Goal: Contribute content: Add original content to the website for others to see

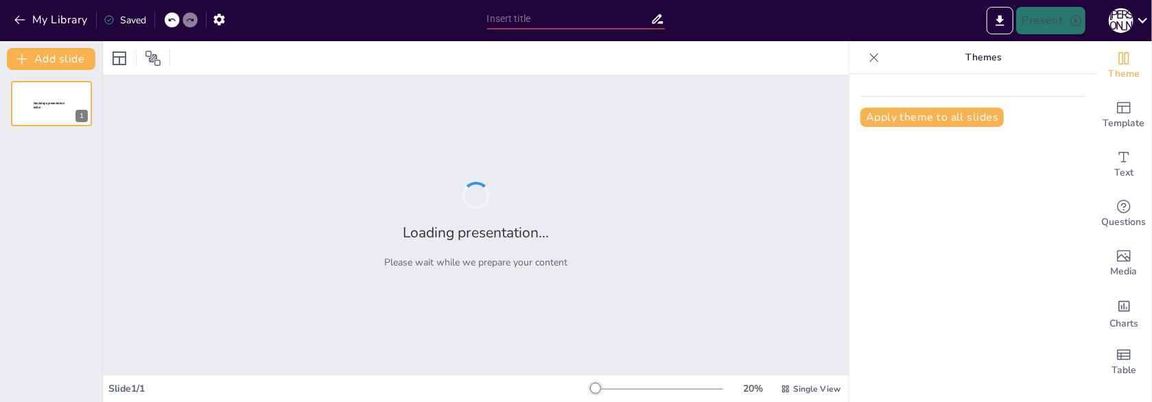
type input "10 ключевых слов в логистике для успешного импорта из [GEOGRAPHIC_DATA]"
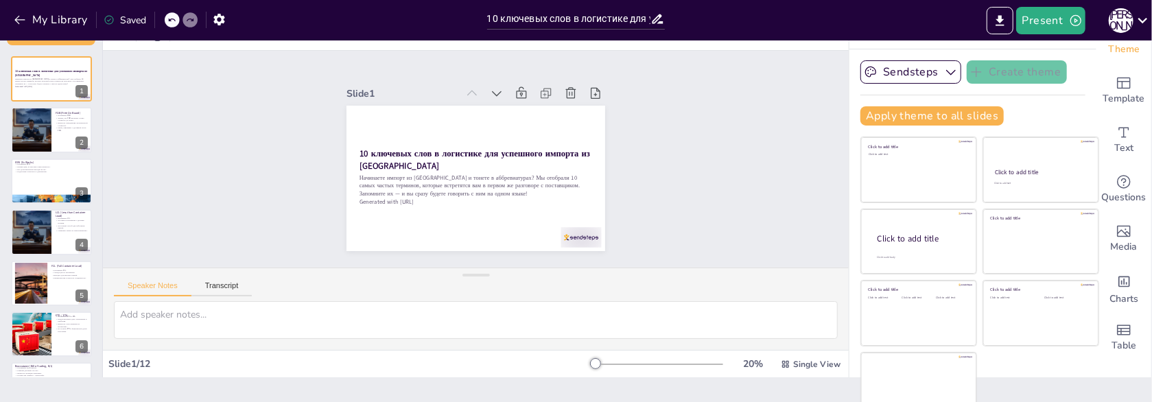
scroll to position [38, 0]
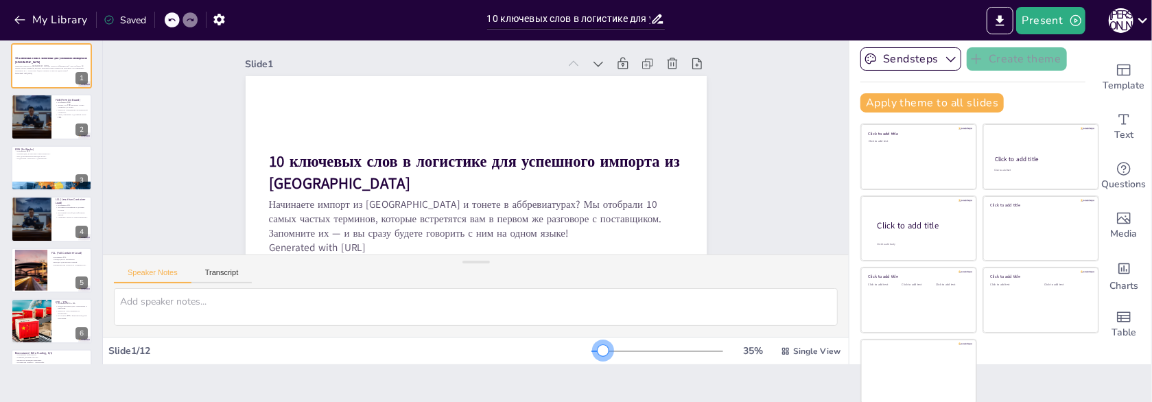
drag, startPoint x: 577, startPoint y: 350, endPoint x: 584, endPoint y: 346, distance: 8.0
click at [597, 346] on div at bounding box center [602, 350] width 11 height 11
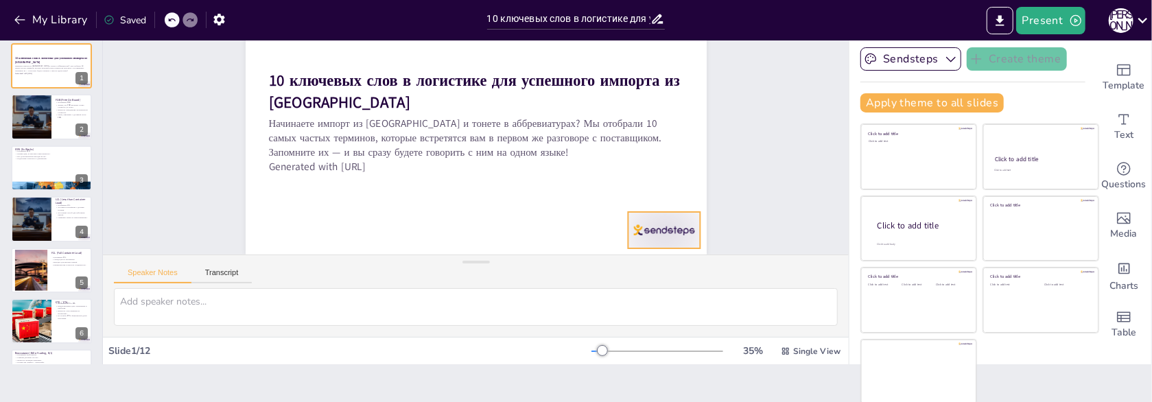
click at [325, 226] on div at bounding box center [287, 230] width 75 height 78
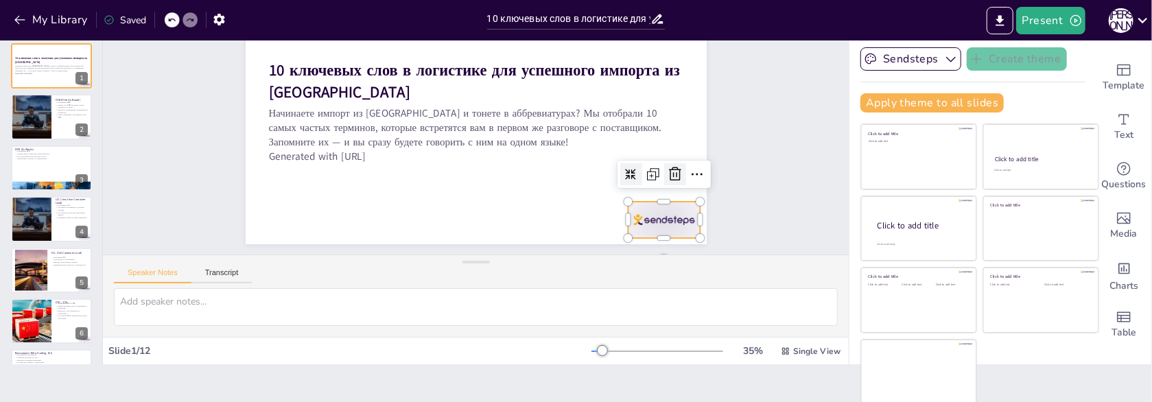
click at [632, 274] on icon at bounding box center [619, 285] width 23 height 23
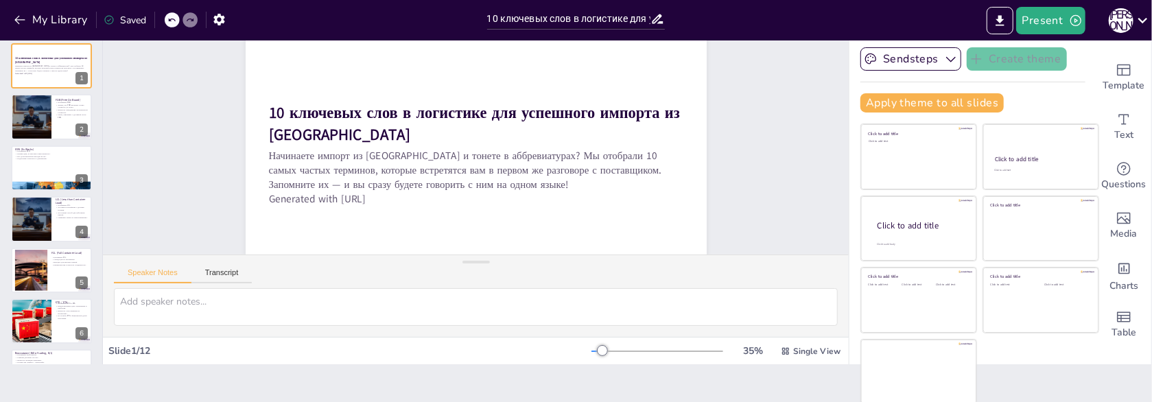
scroll to position [69, 0]
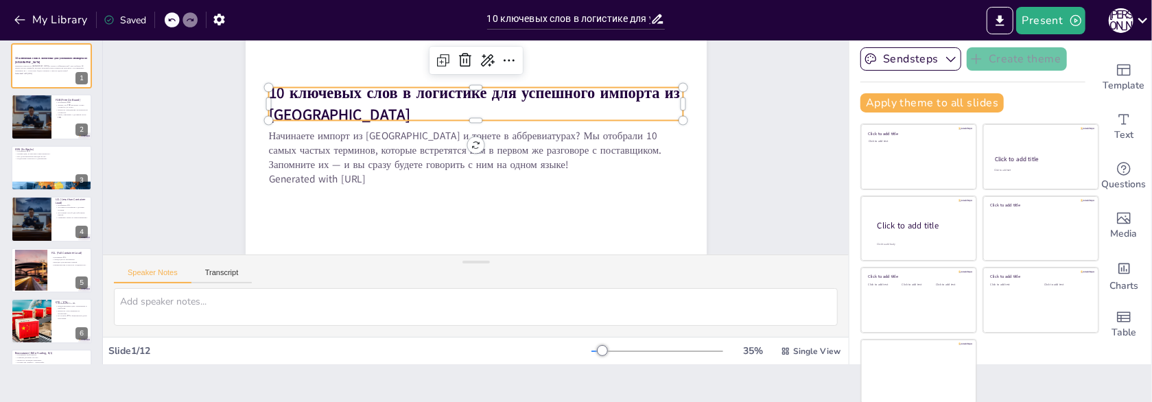
click at [333, 95] on strong "10 ключевых слов в логистике для успешного импорта из [GEOGRAPHIC_DATA]" at bounding box center [426, 130] width 187 height 393
click at [317, 95] on strong "10 ключевых слов в логистике для успешного импорта из [GEOGRAPHIC_DATA]" at bounding box center [429, 126] width 224 height 377
click at [412, 95] on strong "10 ключевых слов в логистике для успешного импорта из [GEOGRAPHIC_DATA]" at bounding box center [433, 147] width 43 height 411
click at [370, 95] on strong "10 ключевых слов в логистике для успешного импорта из [GEOGRAPHIC_DATA]" at bounding box center [423, 138] width 106 height 411
click at [462, 224] on icon at bounding box center [454, 231] width 15 height 14
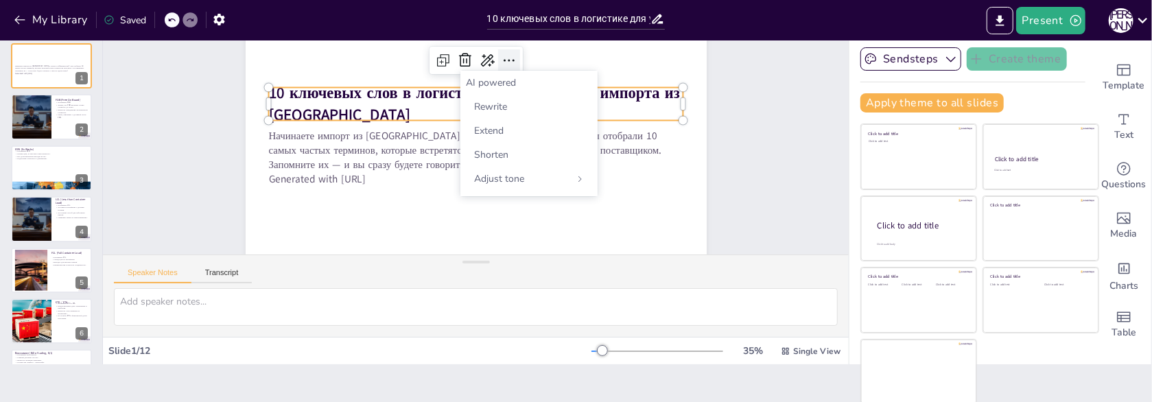
click at [500, 58] on icon at bounding box center [508, 60] width 16 height 16
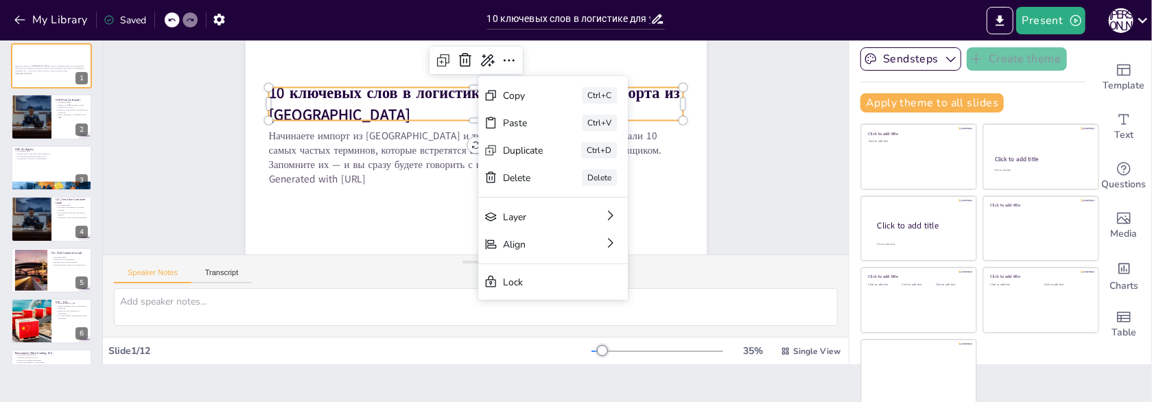
click at [446, 102] on strong "10 ключевых слов в логистике для успешного импорта из [GEOGRAPHIC_DATA]" at bounding box center [503, 181] width 366 height 242
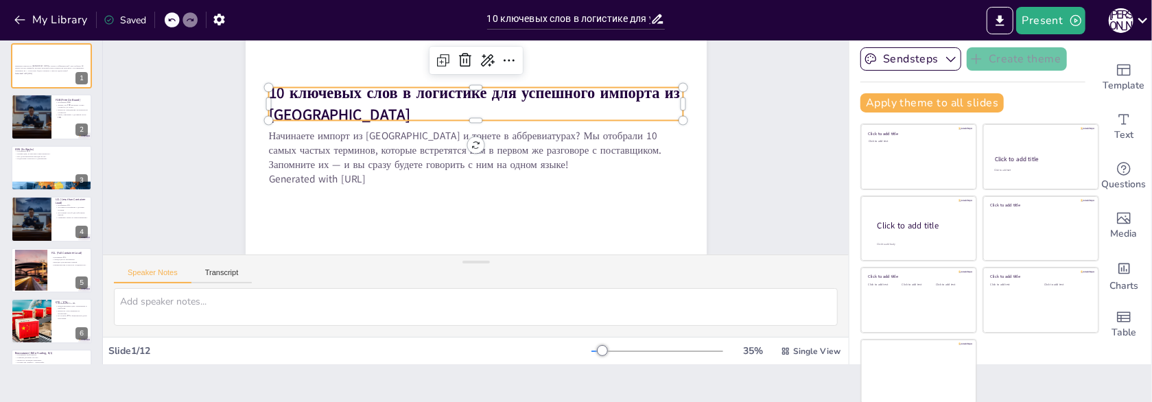
click at [449, 96] on strong "10 ключевых слов в логистике для успешного импорта из [GEOGRAPHIC_DATA]" at bounding box center [506, 109] width 307 height 320
click at [449, 96] on strong "10 ключевых слов в логистике для успешного импорта из [GEOGRAPHIC_DATA]" at bounding box center [482, 94] width 411 height 106
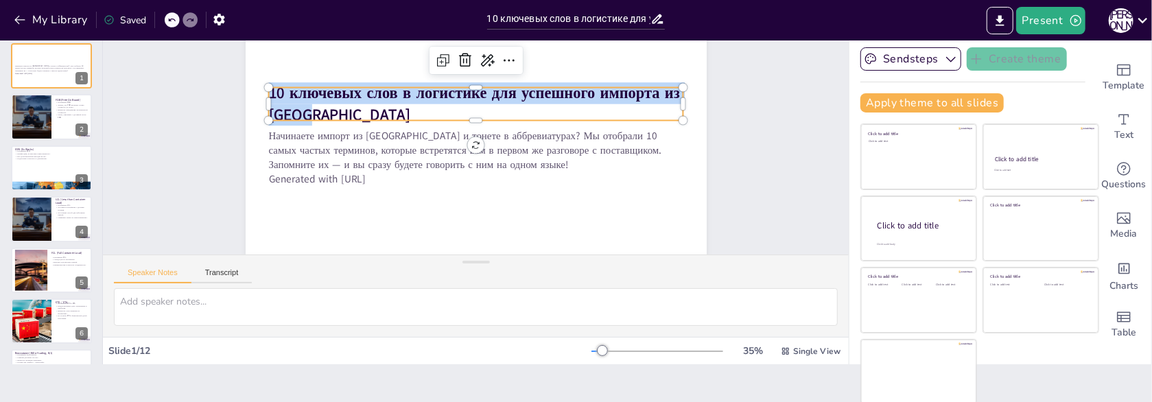
click at [449, 96] on strong "10 ключевых слов в логистике для успешного импорта из [GEOGRAPHIC_DATA]" at bounding box center [514, 123] width 206 height 384
click at [497, 102] on strong "10 ключевых слов в логистике для успешного импорта из [GEOGRAPHIC_DATA]" at bounding box center [518, 144] width 43 height 411
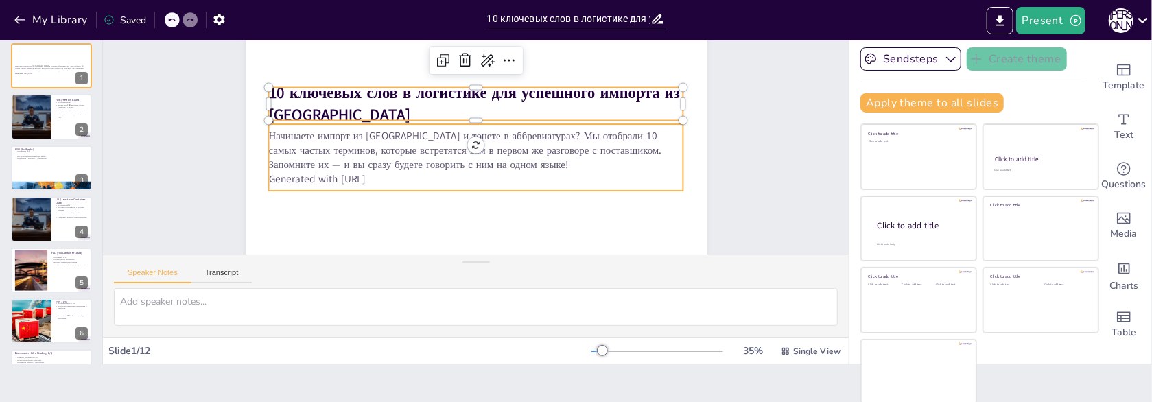
type input "32"
click at [368, 178] on p "Generated with [URL]" at bounding box center [459, 174] width 366 height 220
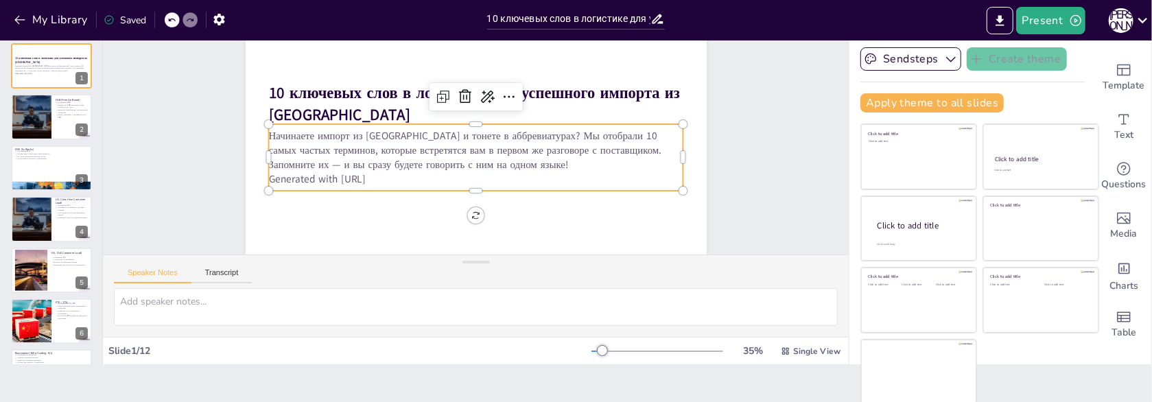
click at [368, 178] on p "Generated with [URL]" at bounding box center [465, 115] width 399 height 142
click at [368, 178] on p "Generated with [URL]" at bounding box center [446, 159] width 182 height 385
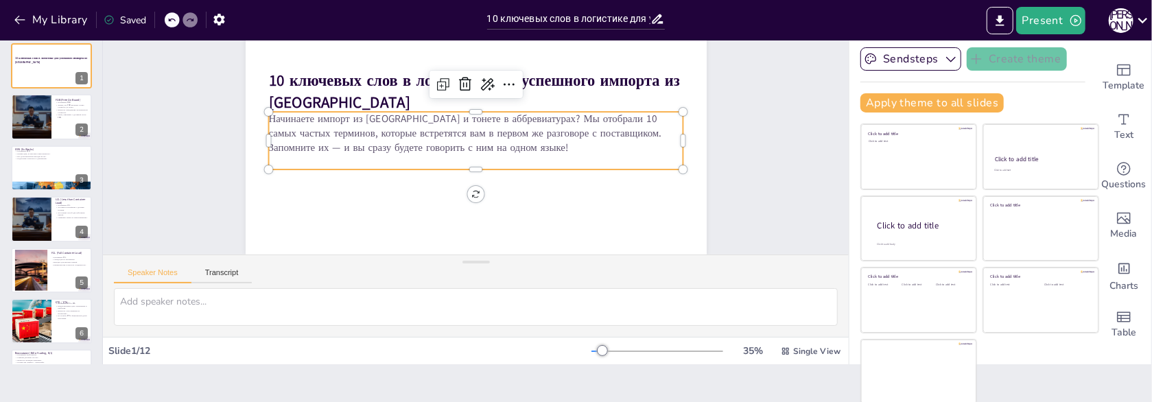
scroll to position [91, 0]
click at [41, 105] on div at bounding box center [31, 117] width 131 height 47
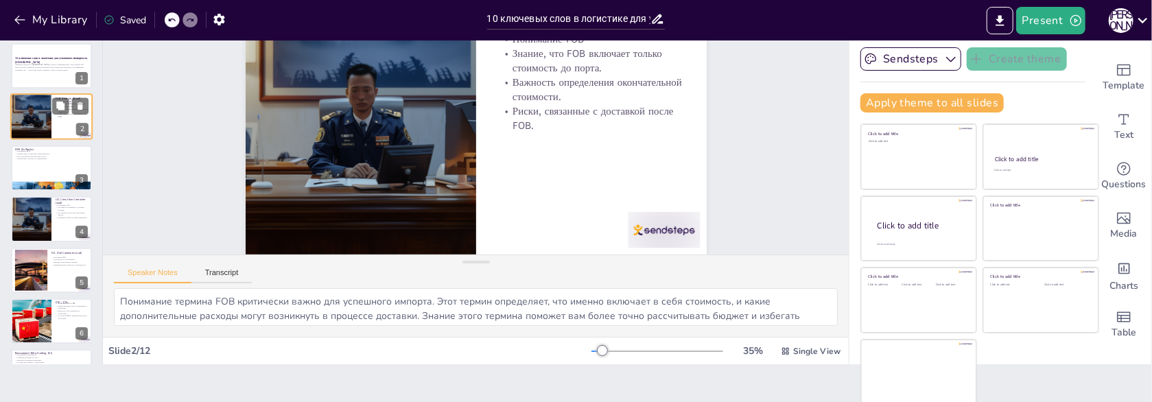
scroll to position [0, 0]
click at [348, 50] on div at bounding box center [309, 25] width 78 height 50
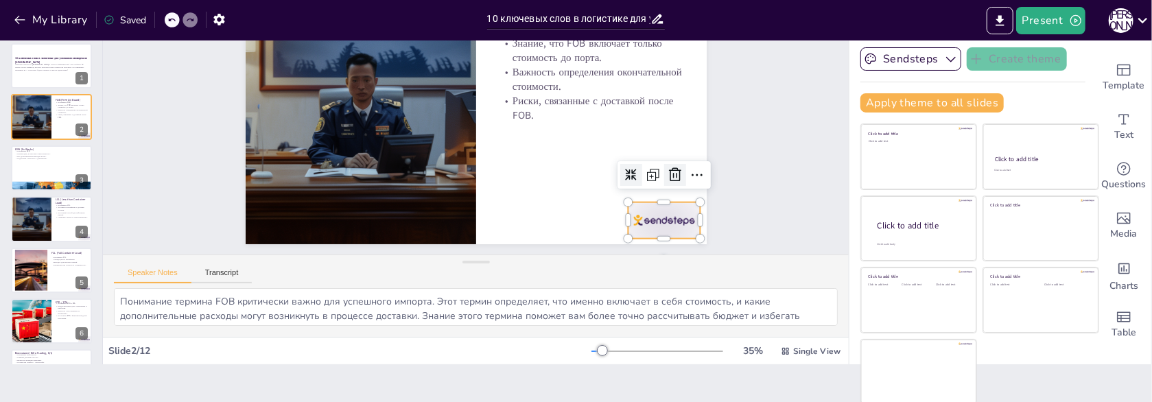
click at [654, 244] on icon at bounding box center [646, 252] width 16 height 17
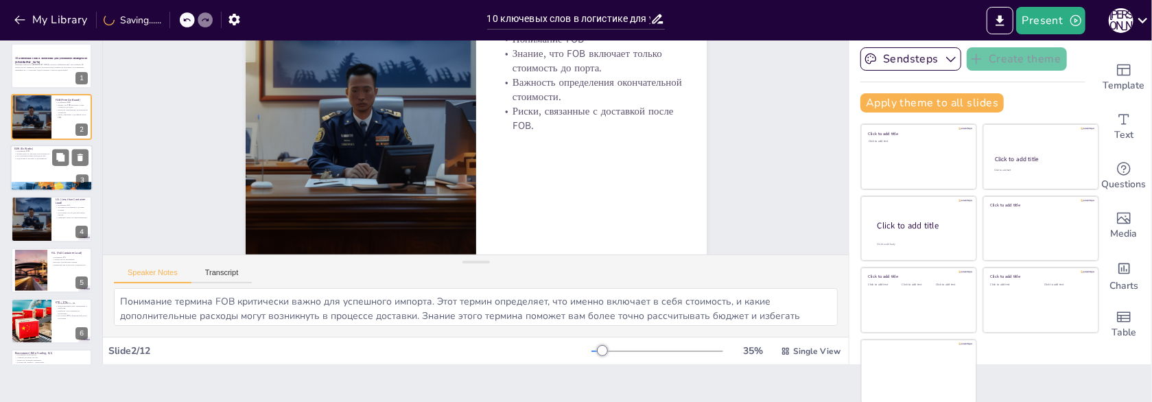
click at [61, 167] on div at bounding box center [51, 168] width 82 height 47
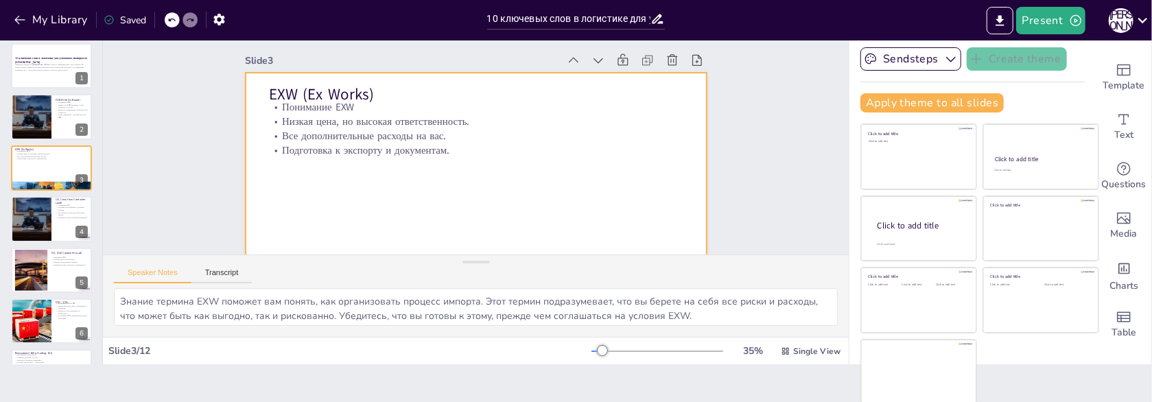
scroll to position [0, 0]
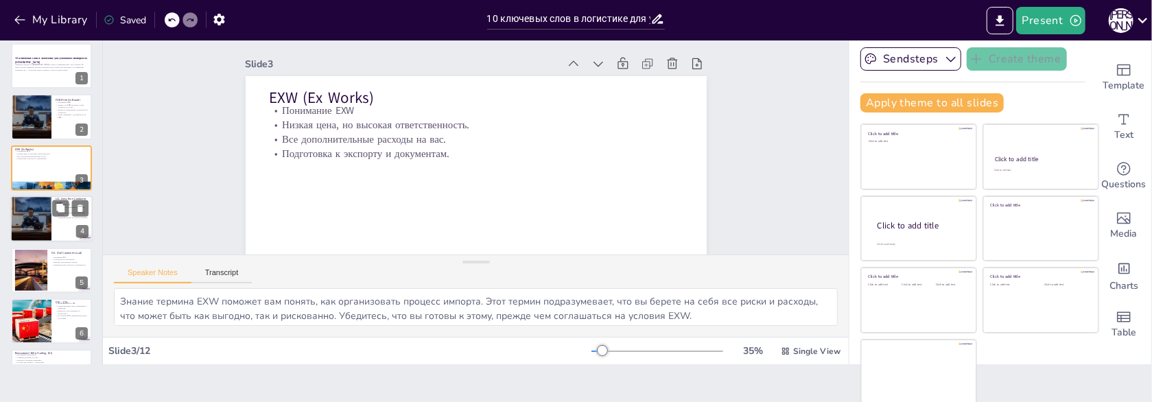
click at [32, 223] on div at bounding box center [31, 218] width 131 height 47
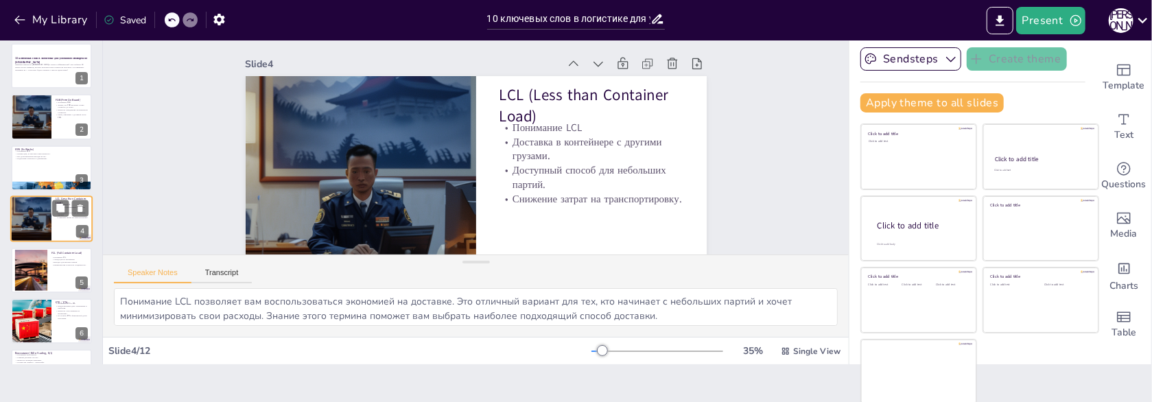
scroll to position [21, 0]
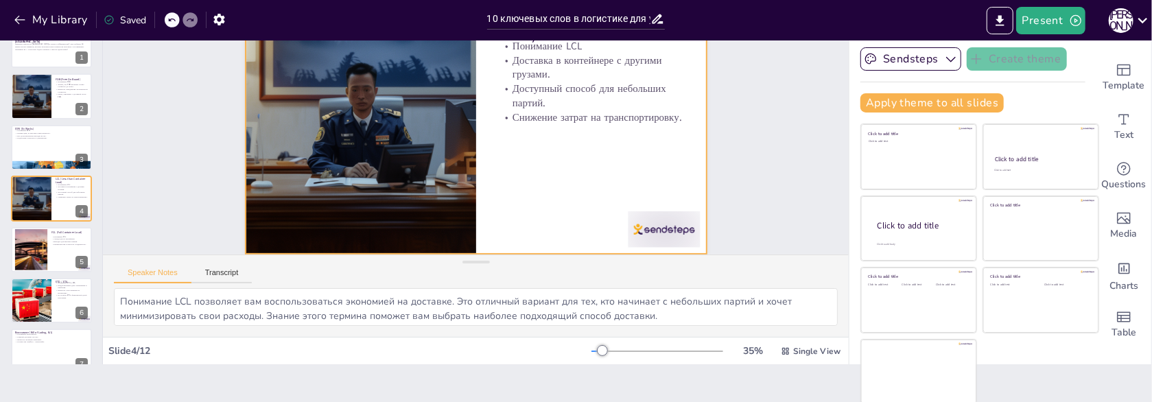
click at [380, 274] on div at bounding box center [355, 313] width 50 height 78
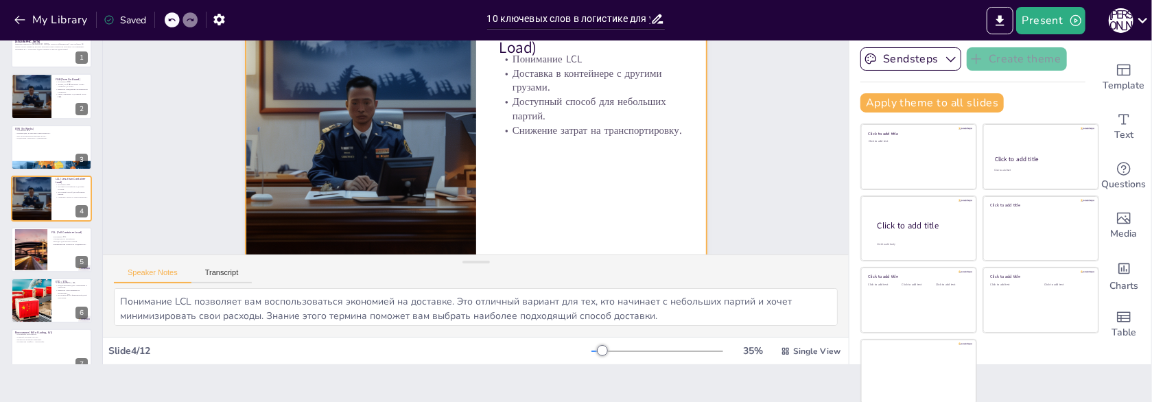
scroll to position [0, 0]
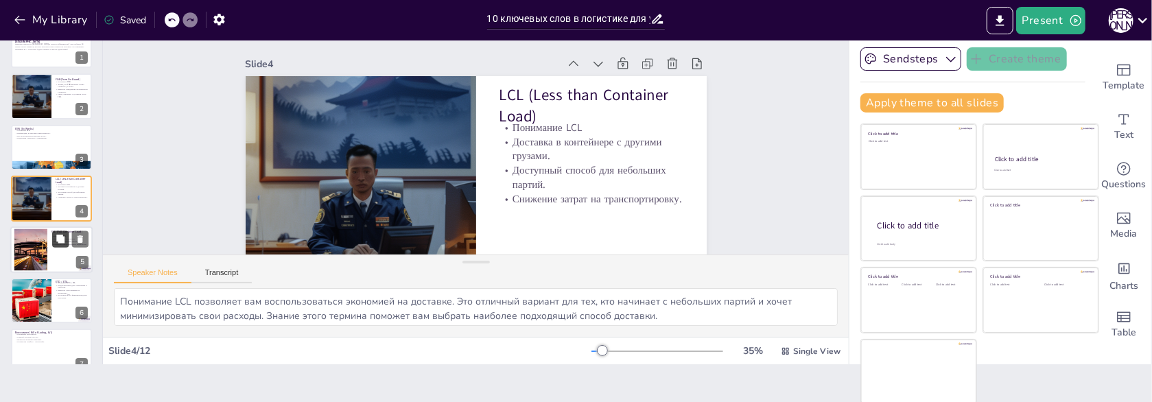
click at [59, 243] on icon at bounding box center [61, 239] width 10 height 10
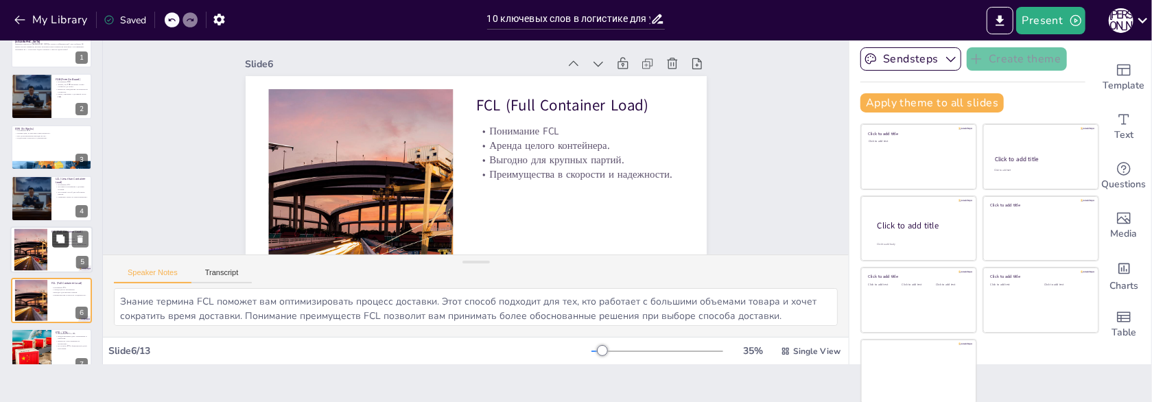
scroll to position [60, 0]
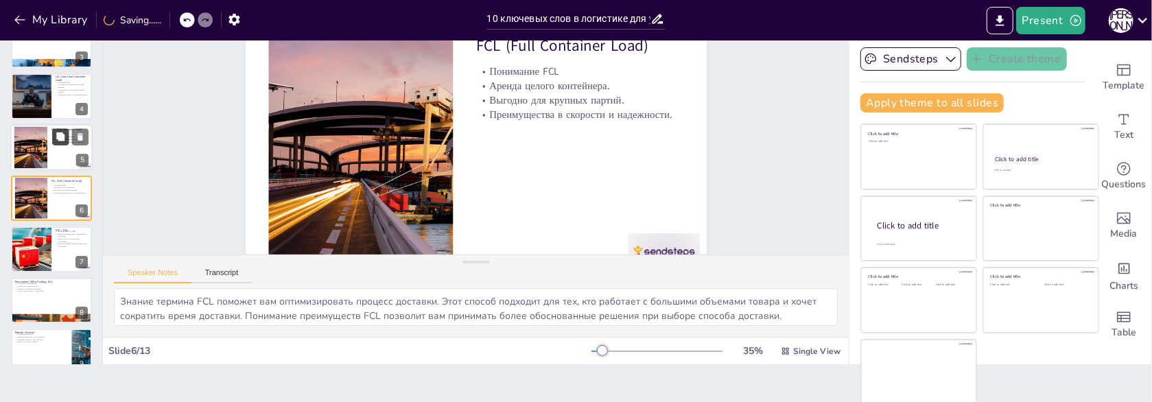
click at [54, 136] on button at bounding box center [60, 136] width 16 height 16
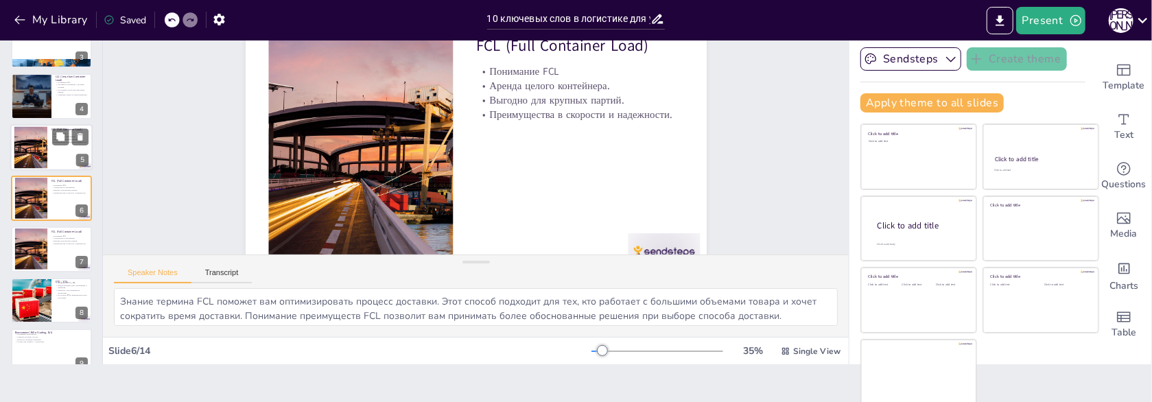
click at [32, 145] on div at bounding box center [31, 147] width 84 height 42
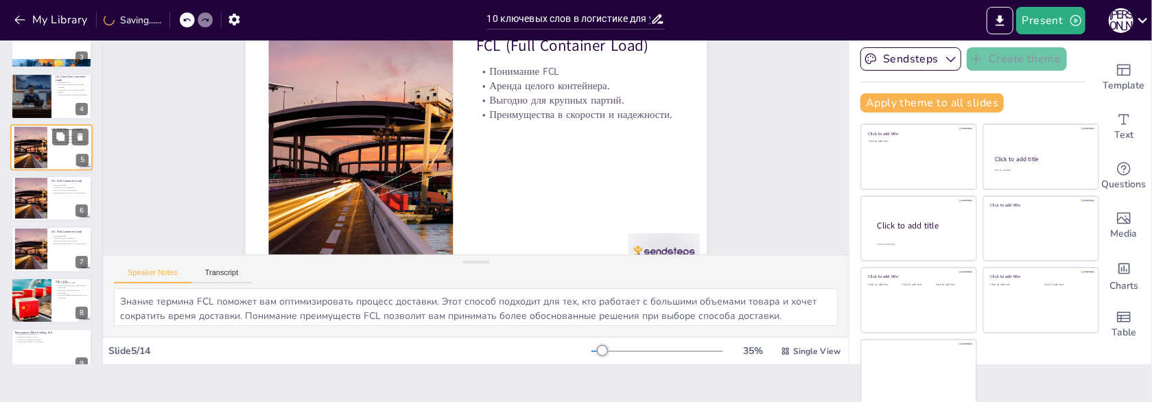
scroll to position [0, 0]
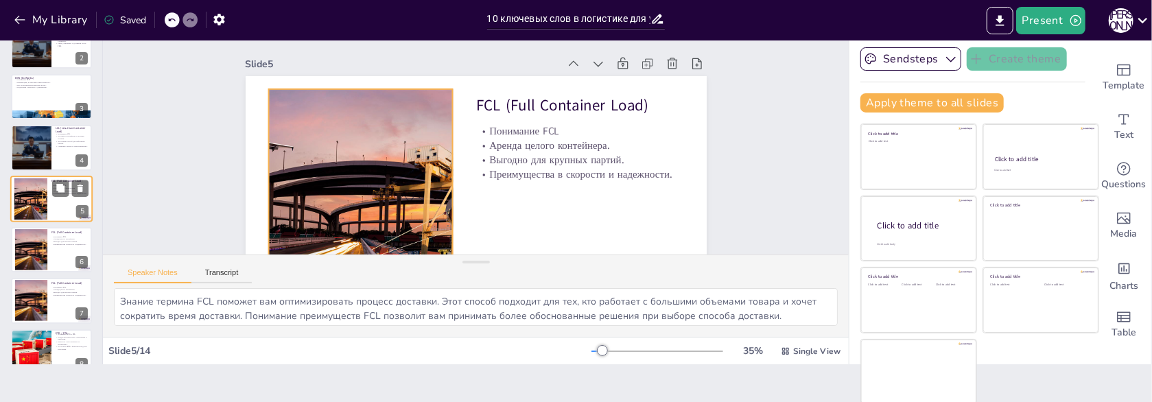
click at [27, 203] on div at bounding box center [31, 199] width 84 height 42
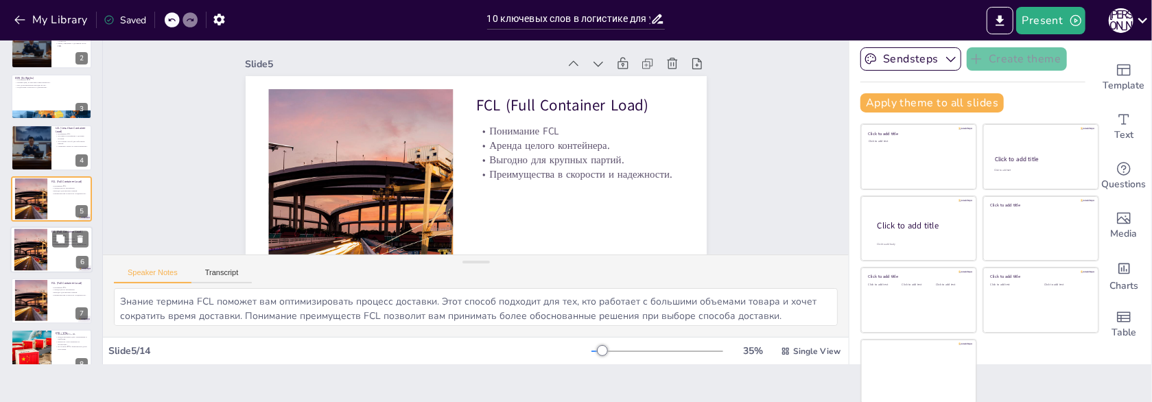
click at [25, 252] on div at bounding box center [31, 250] width 84 height 42
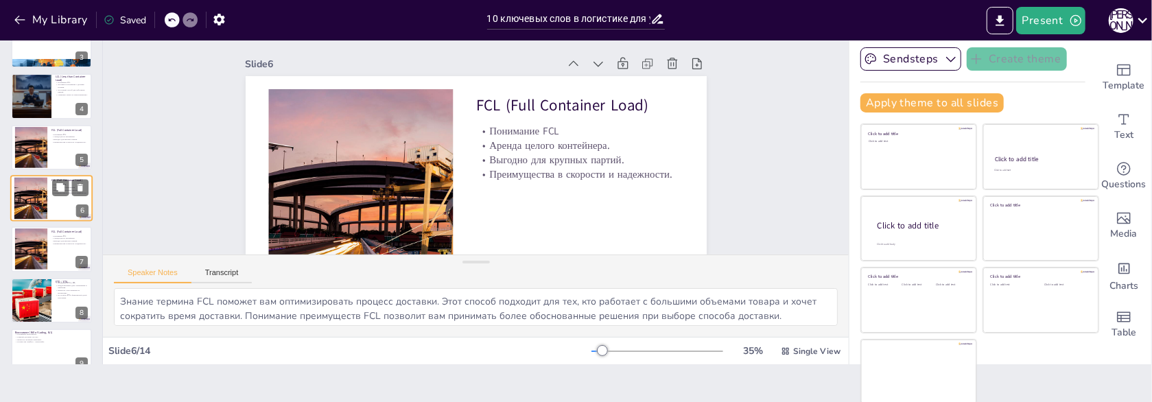
click at [25, 252] on div at bounding box center [31, 249] width 82 height 41
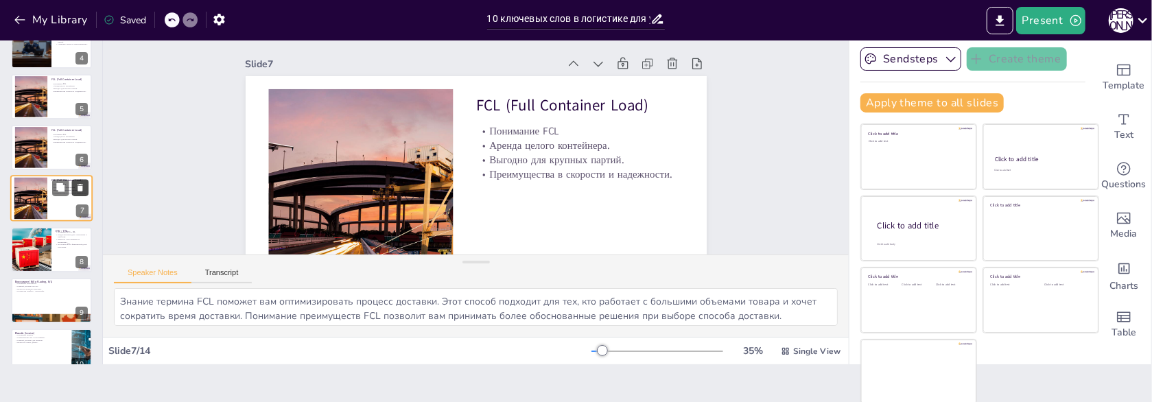
click at [78, 184] on icon at bounding box center [80, 188] width 5 height 8
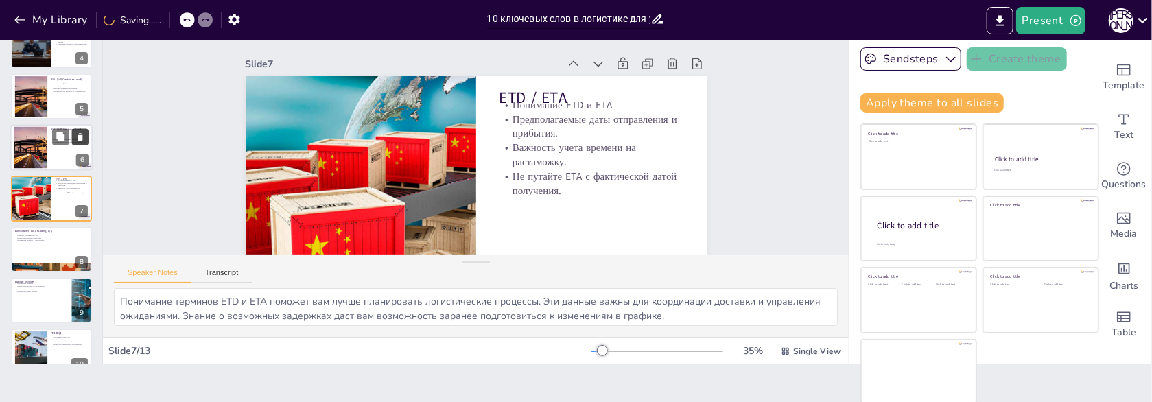
click at [81, 132] on icon at bounding box center [80, 137] width 10 height 10
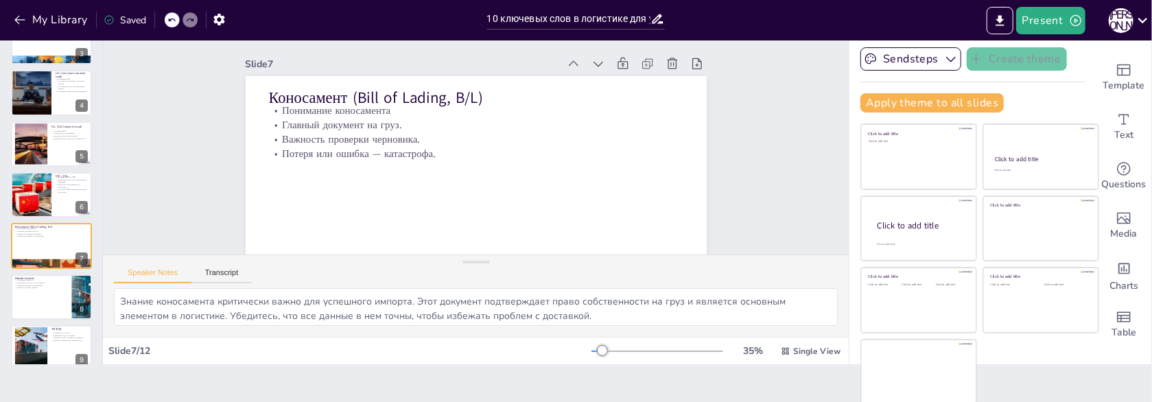
scroll to position [104, 0]
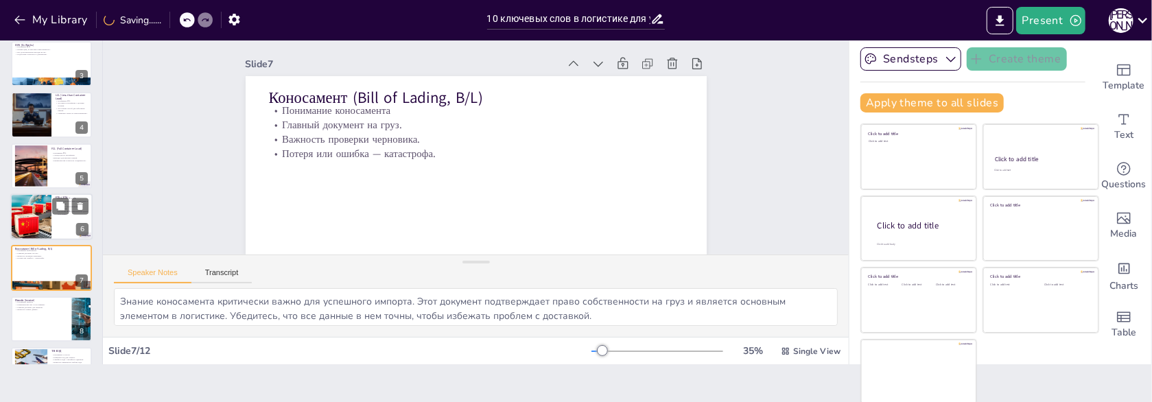
click at [27, 209] on div at bounding box center [31, 216] width 70 height 47
type textarea "Понимание терминов ETD и ETA поможет вам лучше планировать логистические процес…"
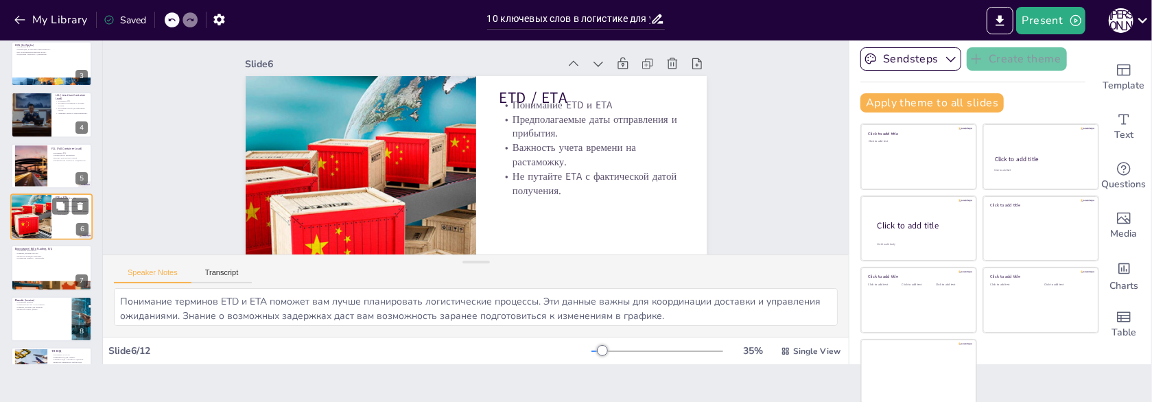
scroll to position [123, 0]
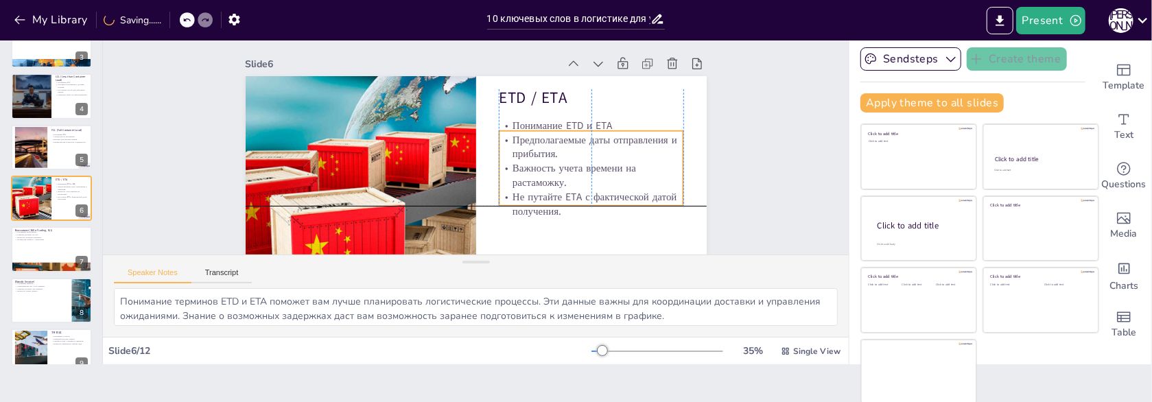
drag, startPoint x: 559, startPoint y: 136, endPoint x: 556, endPoint y: 158, distance: 22.1
click at [454, 158] on p "Предполагаемые даты отправления и прибытия." at bounding box center [360, 158] width 187 height 48
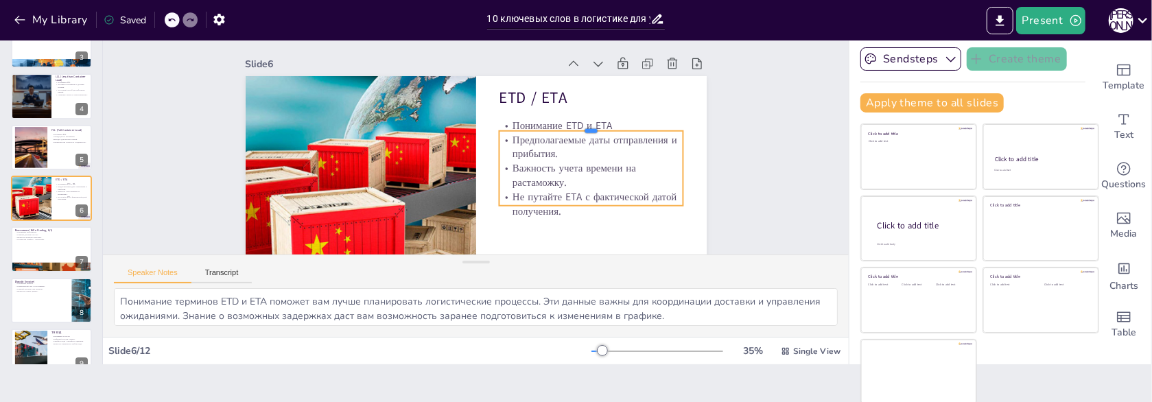
click at [558, 160] on div at bounding box center [530, 249] width 67 height 179
click at [455, 164] on div at bounding box center [363, 179] width 184 height 30
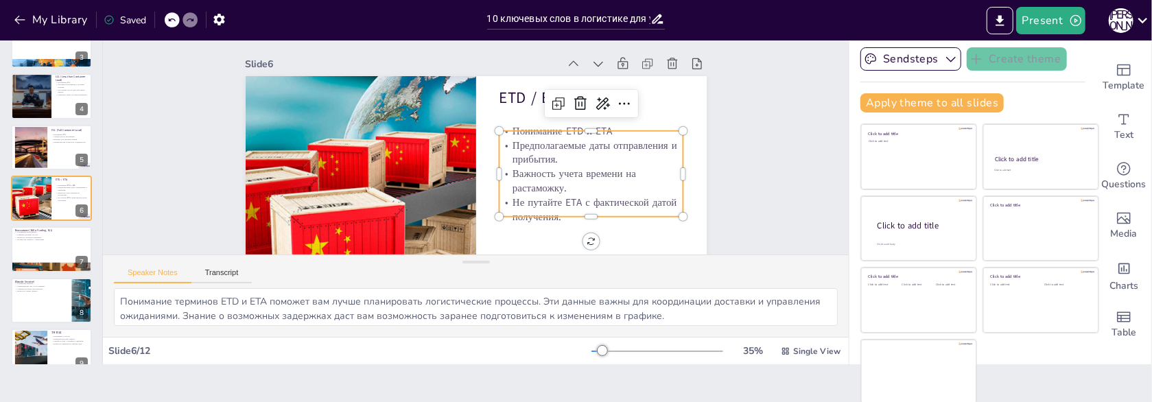
click at [491, 126] on p "Предполагаемые даты отправления и прибытия." at bounding box center [458, 32] width 67 height 187
click at [476, 162] on p "Предполагаемые даты отправления и прибытия." at bounding box center [434, 254] width 84 height 184
click at [464, 147] on p "Предполагаемые даты отправления и прибытия." at bounding box center [386, 218] width 156 height 145
click at [469, 139] on p "Предполагаемые даты отправления и прибытия." at bounding box center [386, 74] width 166 height 132
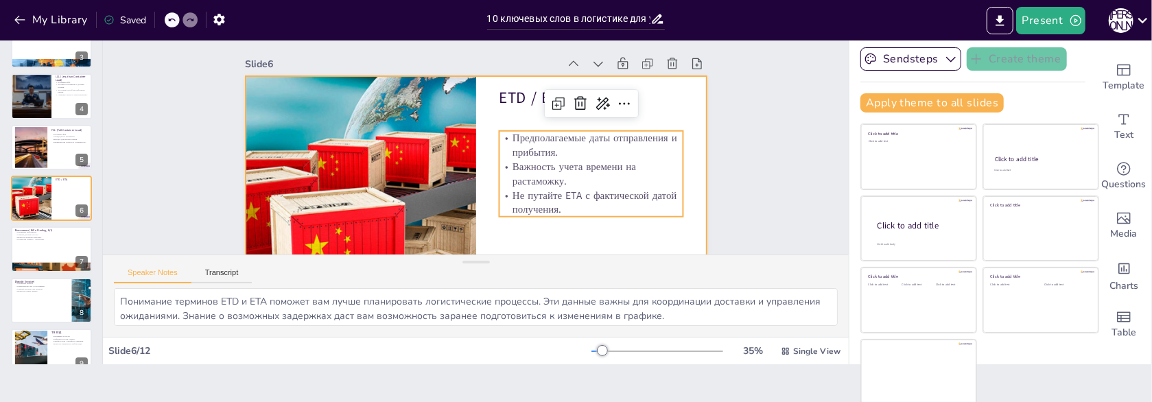
click at [538, 234] on div at bounding box center [505, 198] width 529 height 455
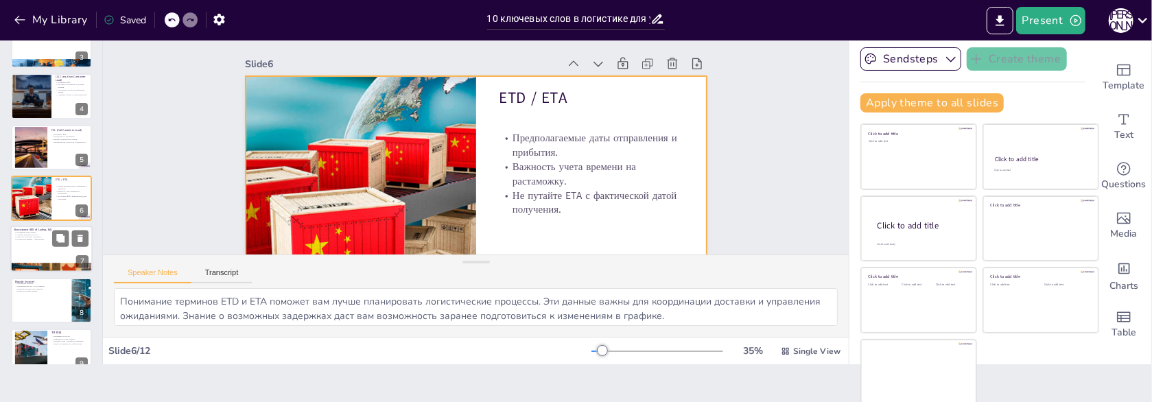
click at [32, 252] on div at bounding box center [51, 249] width 82 height 47
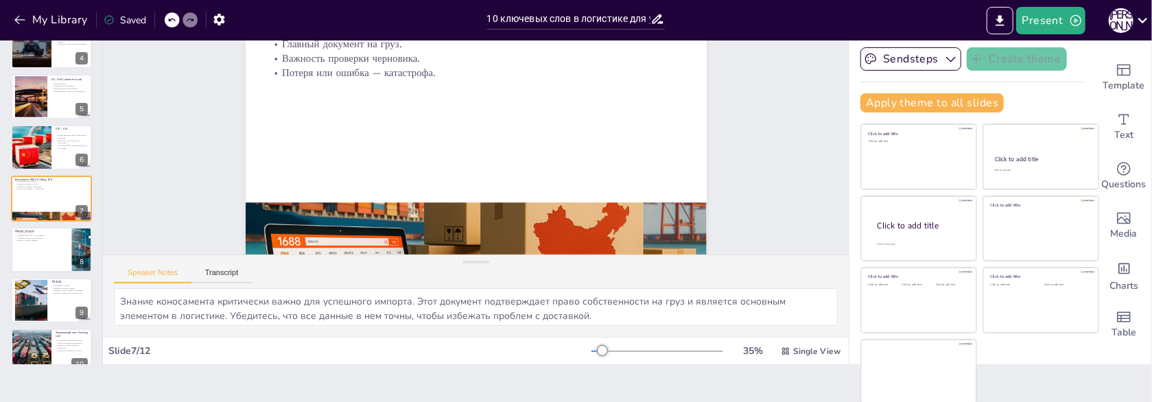
scroll to position [91, 0]
click at [32, 308] on div at bounding box center [30, 301] width 111 height 42
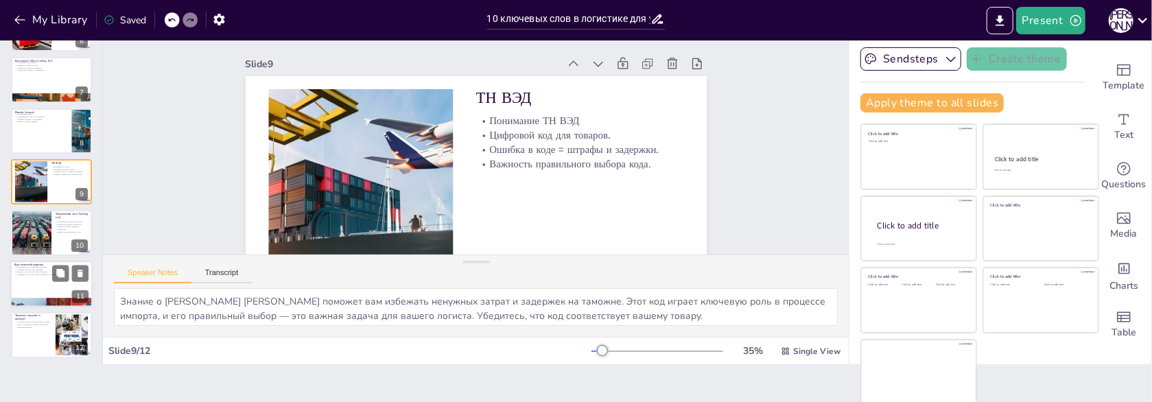
scroll to position [296, 0]
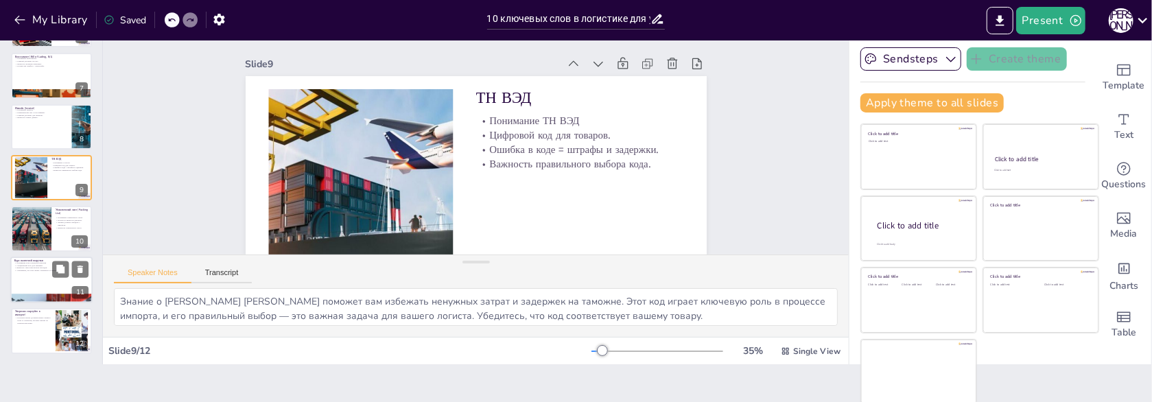
click at [25, 282] on div at bounding box center [51, 280] width 82 height 47
type textarea "Знание курса валютной выручки поможет вам правильно рассчитать бюджет на достав…"
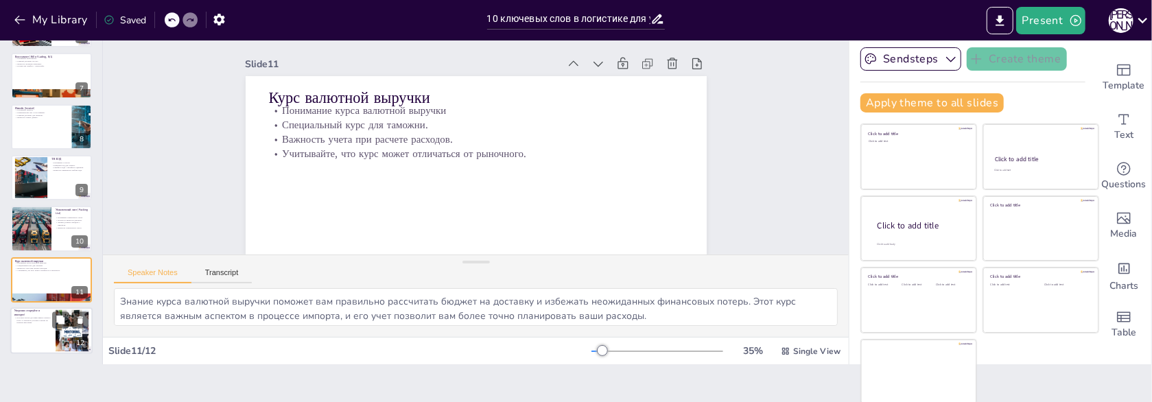
click at [34, 337] on div at bounding box center [51, 330] width 82 height 47
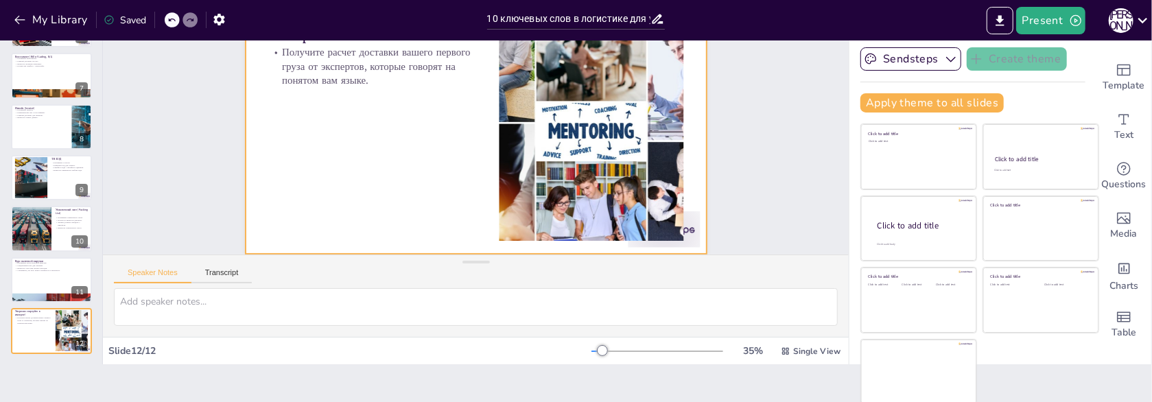
scroll to position [91, 0]
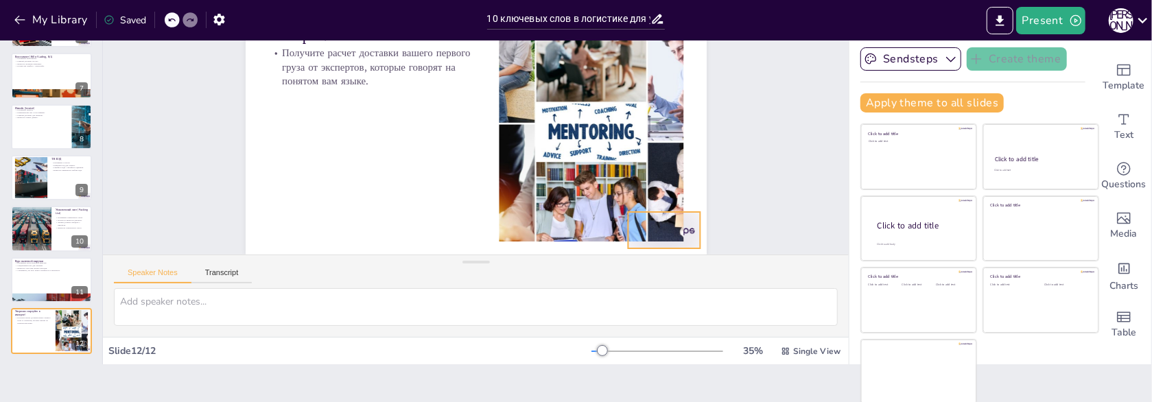
click at [675, 225] on div at bounding box center [671, 209] width 75 height 43
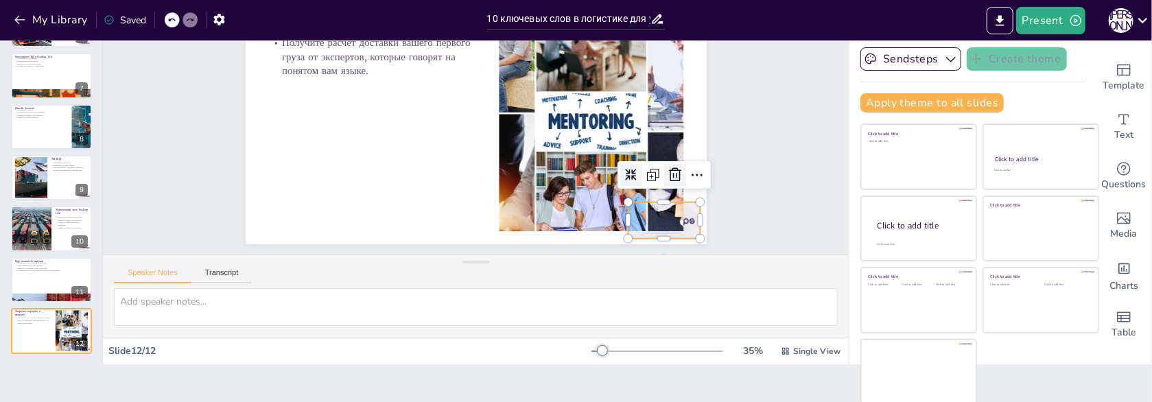
click at [289, 106] on icon at bounding box center [281, 97] width 18 height 18
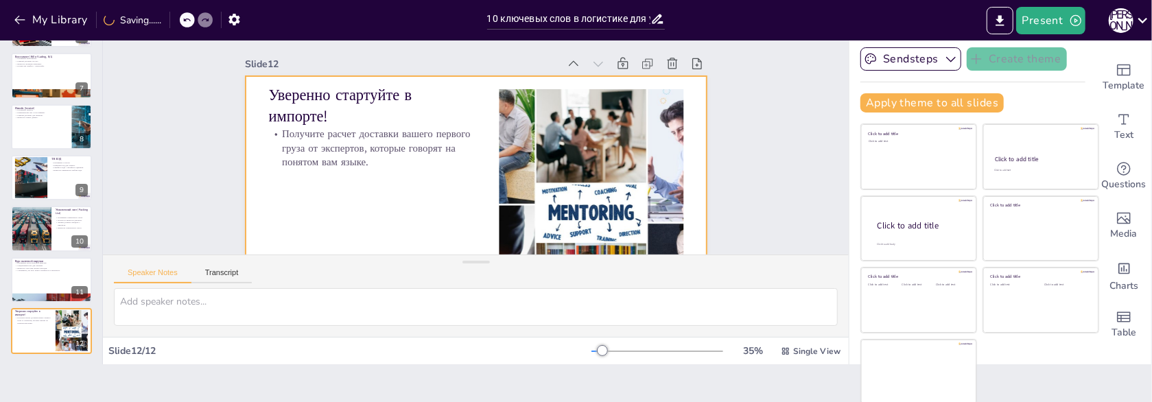
scroll to position [0, 0]
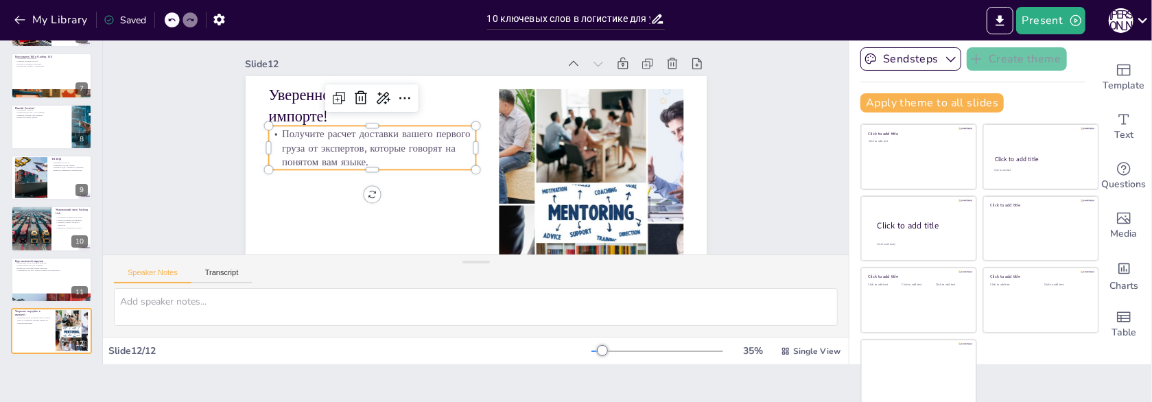
click at [409, 134] on p "Получите расчет доставки вашего первого груза от экспертов, которые говорят на …" at bounding box center [451, 45] width 85 height 212
click at [320, 134] on p "Получите расчет доставки вашего первого груза от экспертов, которые говорят на …" at bounding box center [405, 70] width 171 height 183
click at [370, 134] on p "Получите расчет доставки вашего первого груза от экспертов, которые говорят на …" at bounding box center [431, 52] width 123 height 207
click at [338, 134] on p "Получите расчет доставки вашего первого груза от экспертов, которые говорят на …" at bounding box center [416, 230] width 156 height 193
click at [545, 106] on icon at bounding box center [556, 117] width 23 height 23
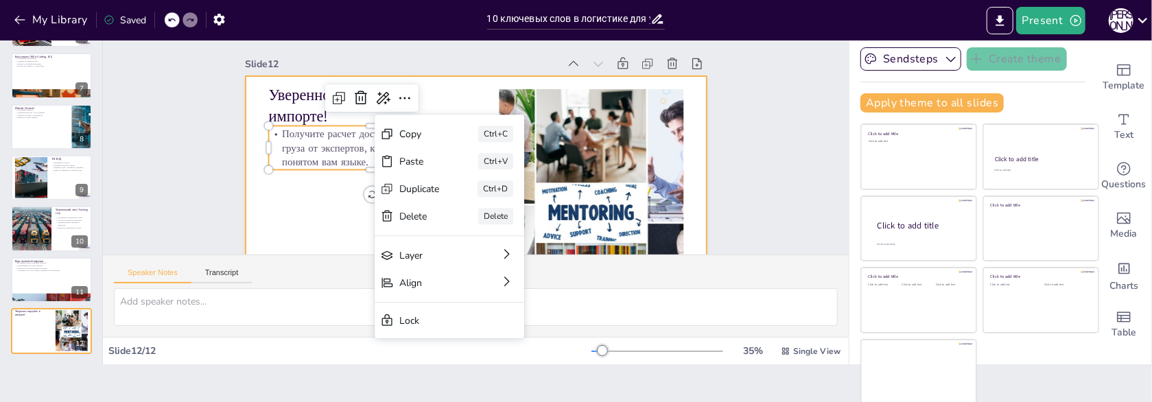
click at [320, 209] on div at bounding box center [421, 170] width 425 height 527
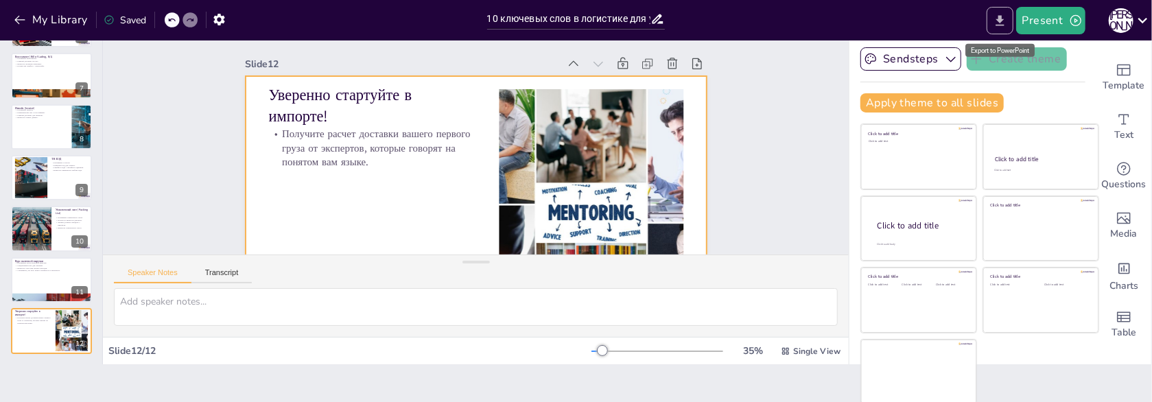
click at [1001, 23] on icon "Export to PowerPoint" at bounding box center [999, 21] width 14 height 14
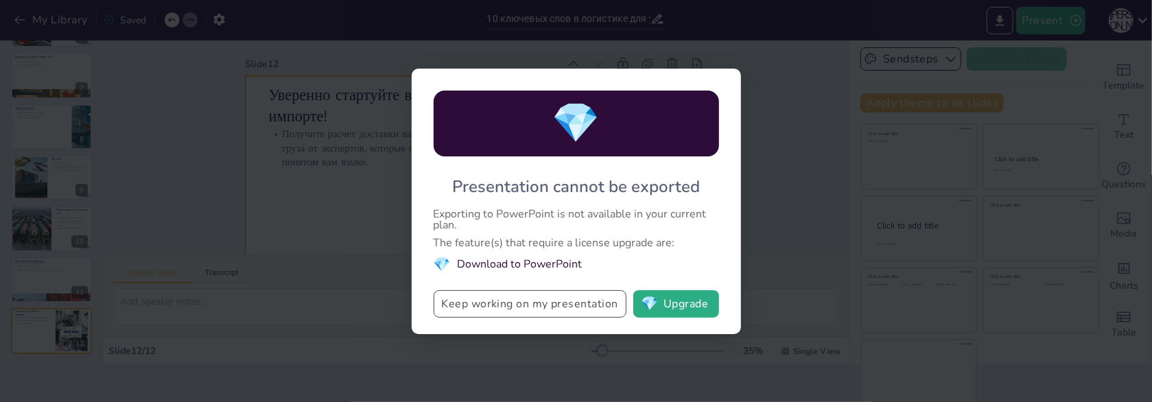
click at [578, 305] on button "Keep working on my presentation" at bounding box center [529, 303] width 193 height 27
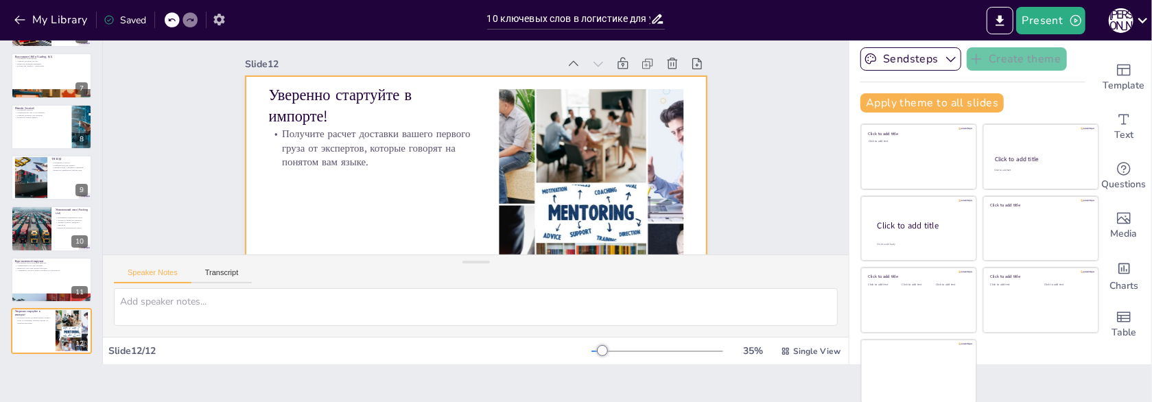
click at [222, 20] on icon "button" at bounding box center [218, 20] width 11 height 12
click at [219, 20] on icon "button" at bounding box center [219, 19] width 14 height 14
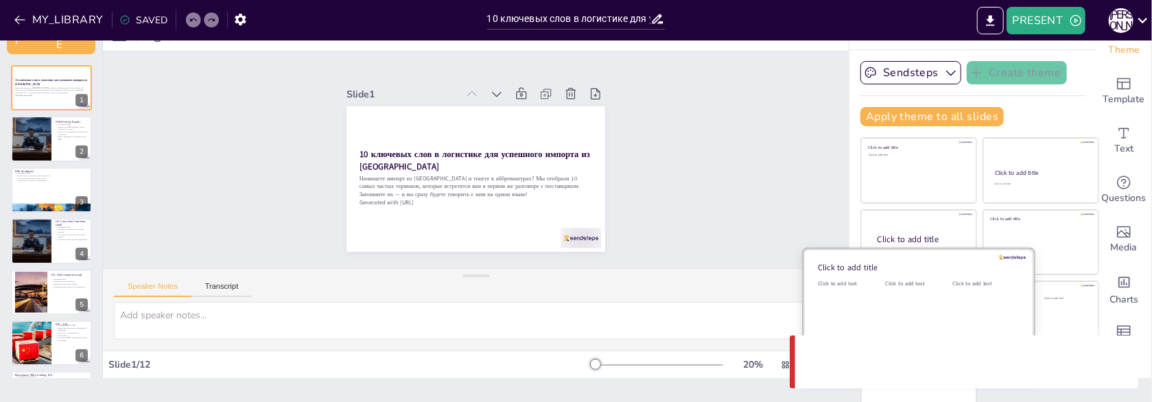
scroll to position [38, 0]
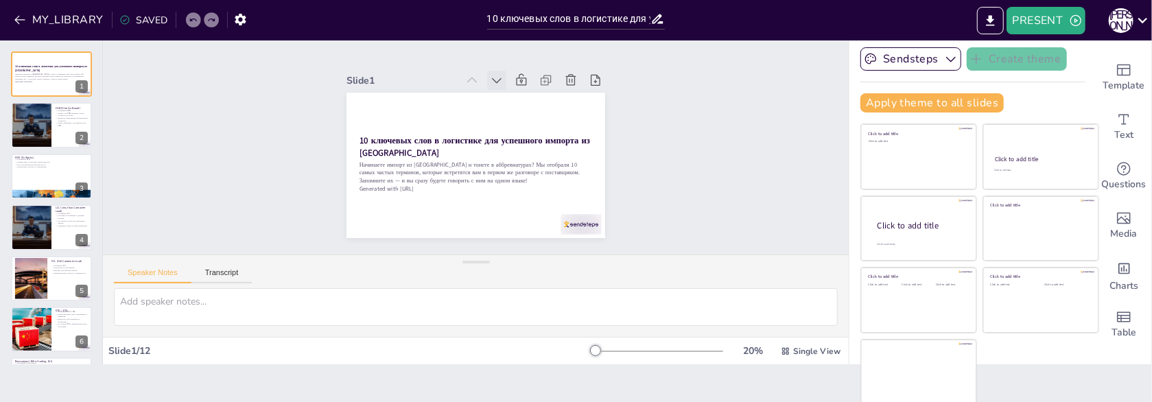
click at [490, 78] on icon at bounding box center [497, 80] width 14 height 14
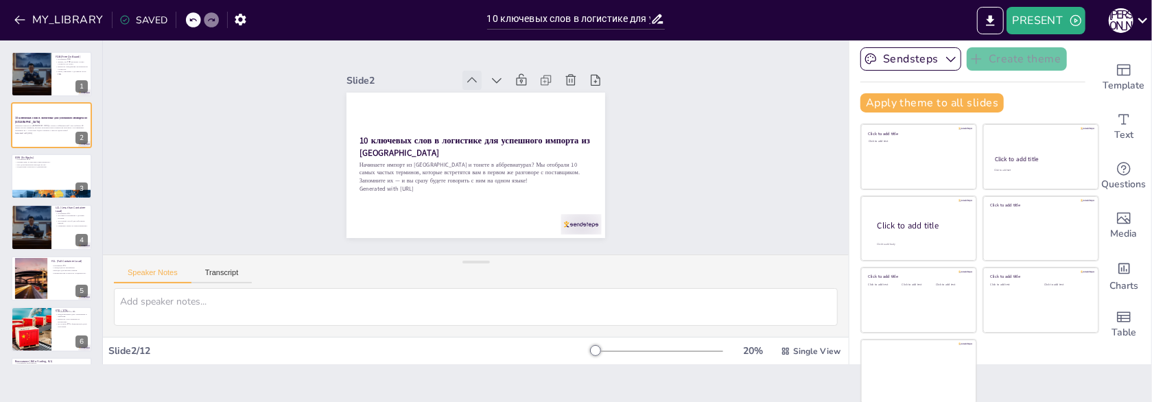
click at [465, 76] on icon at bounding box center [472, 80] width 14 height 14
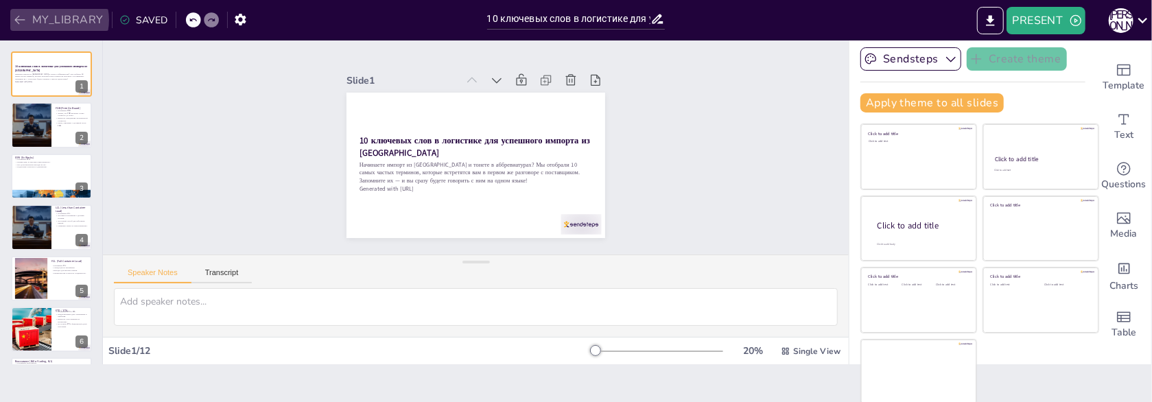
click at [54, 20] on button "MY_LIBRARY" at bounding box center [59, 20] width 99 height 22
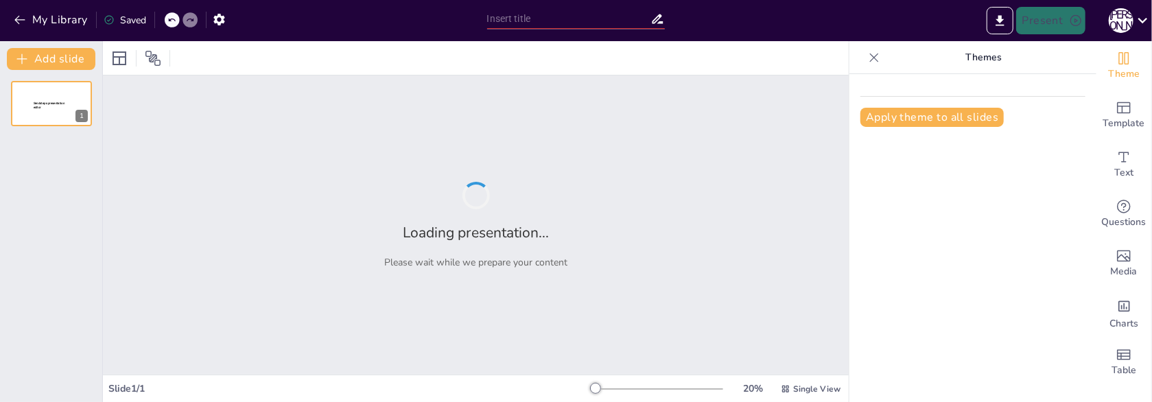
type input "10 ключевых слов в логистике для успешного импорта из [GEOGRAPHIC_DATA]"
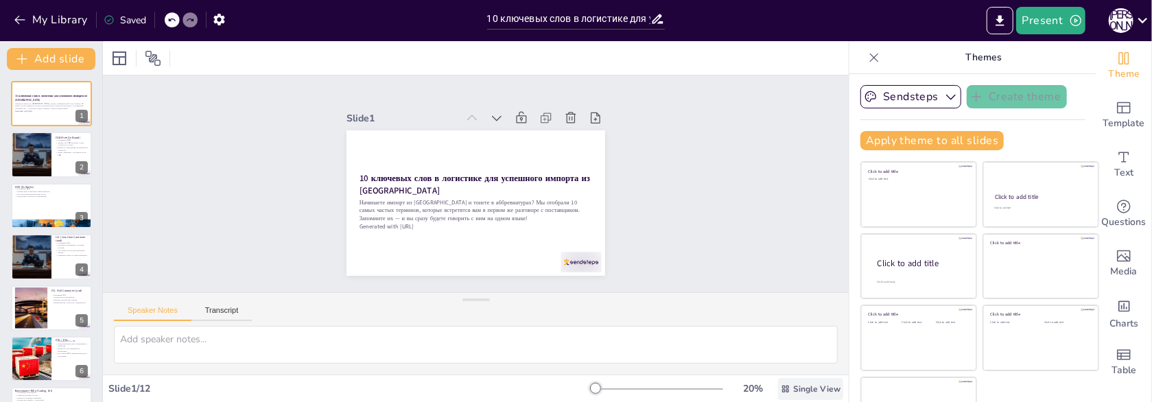
click at [793, 388] on span "Single View" at bounding box center [816, 388] width 47 height 11
click at [776, 358] on span "List View" at bounding box center [781, 358] width 72 height 13
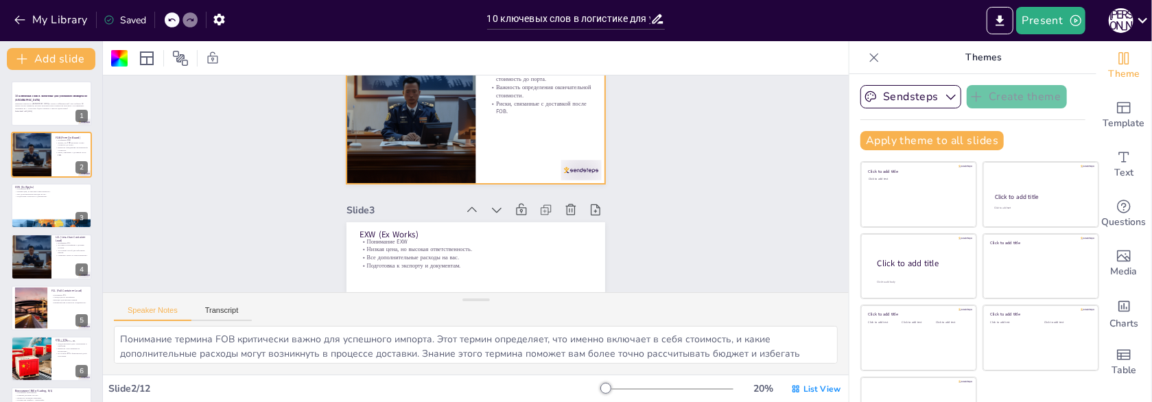
scroll to position [274, 0]
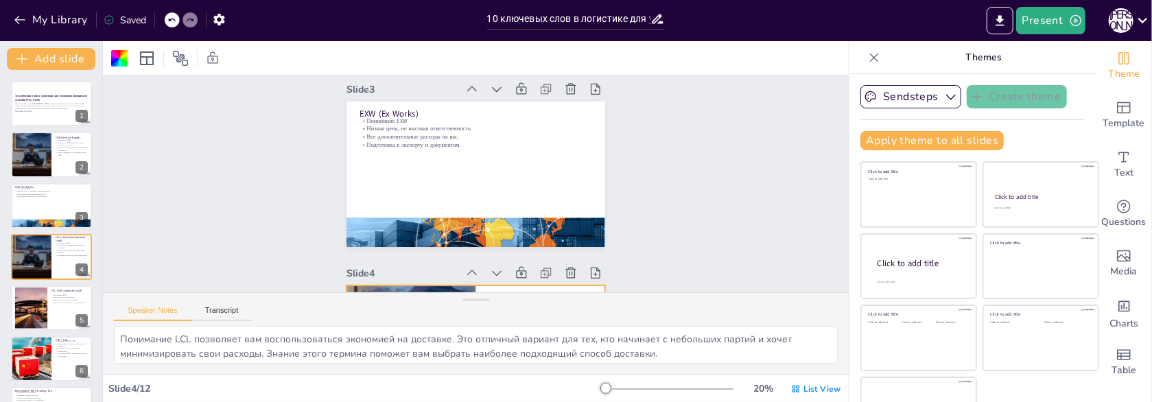
type textarea "Знание термина EXW поможет вам понять, как организовать процесс импорта. Этот т…"
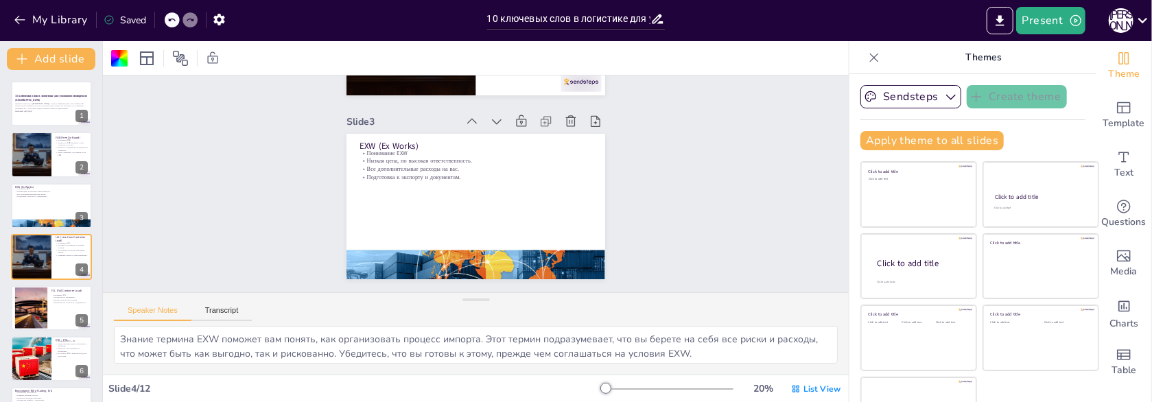
scroll to position [343, 0]
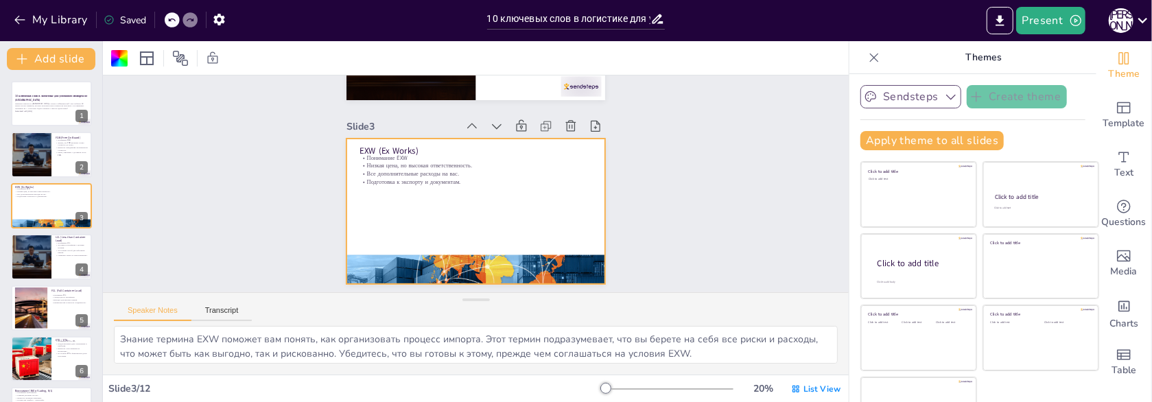
click at [944, 102] on icon "button" at bounding box center [951, 97] width 14 height 14
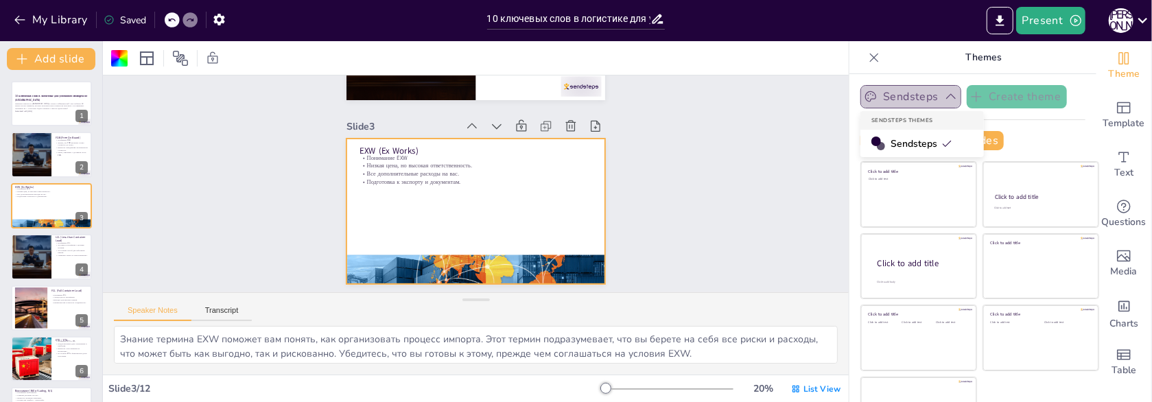
click at [944, 101] on icon "button" at bounding box center [951, 97] width 14 height 14
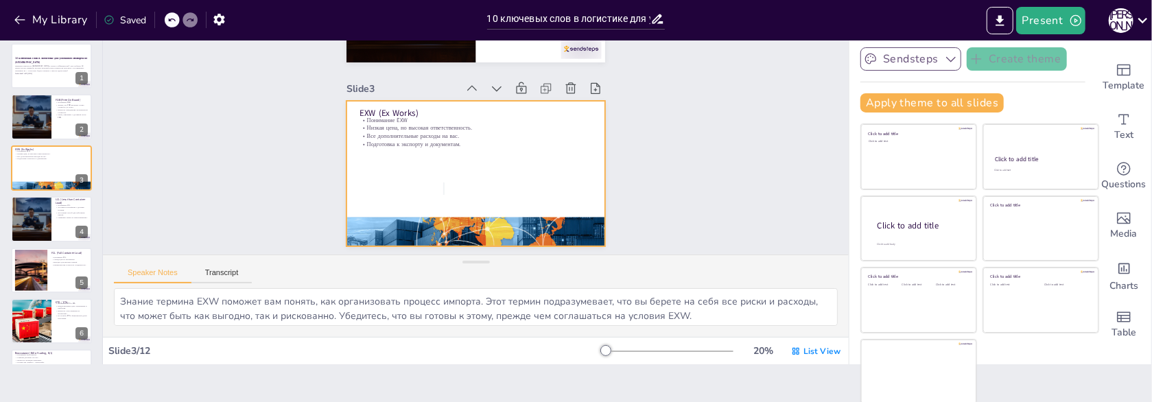
scroll to position [296, 0]
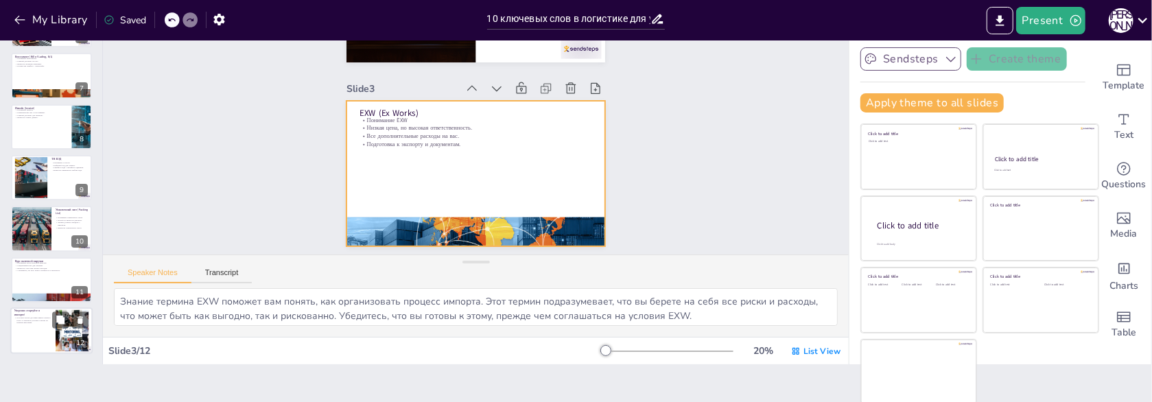
click at [40, 326] on div at bounding box center [51, 330] width 82 height 47
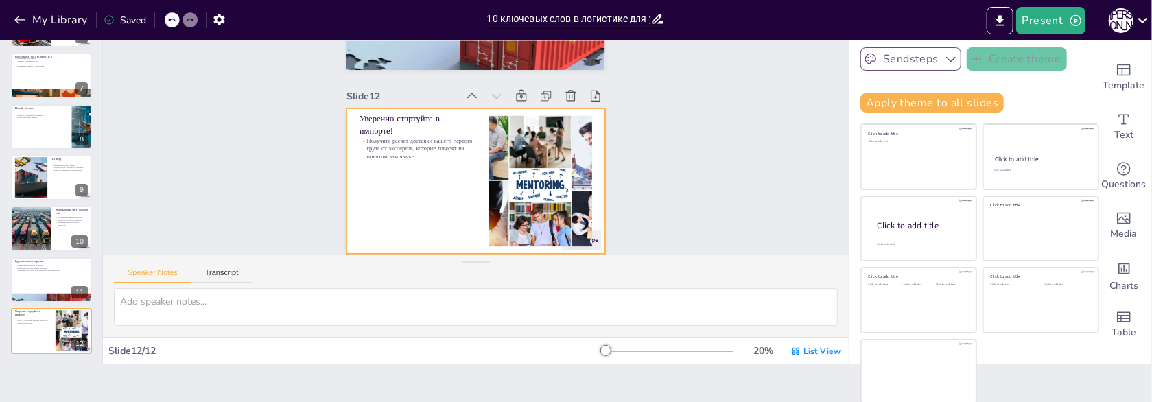
scroll to position [1999, 0]
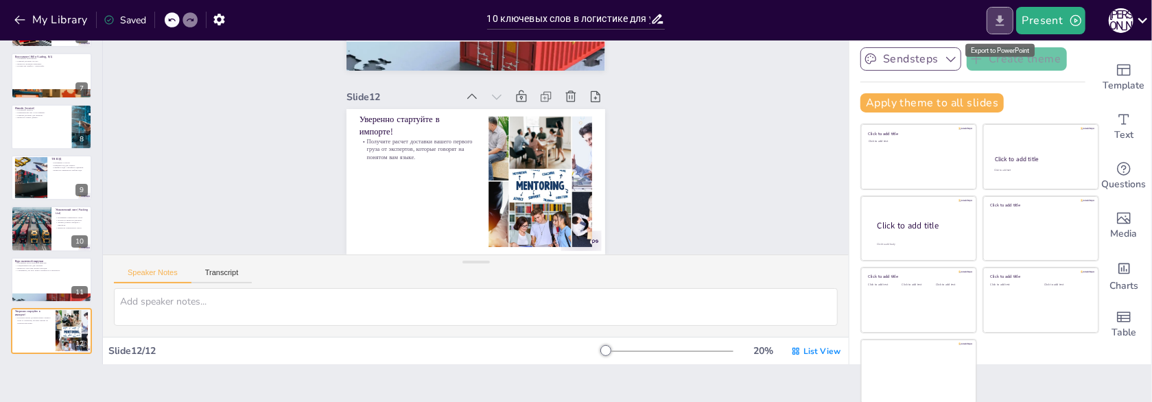
click at [1001, 21] on icon "Export to PowerPoint" at bounding box center [1000, 20] width 8 height 10
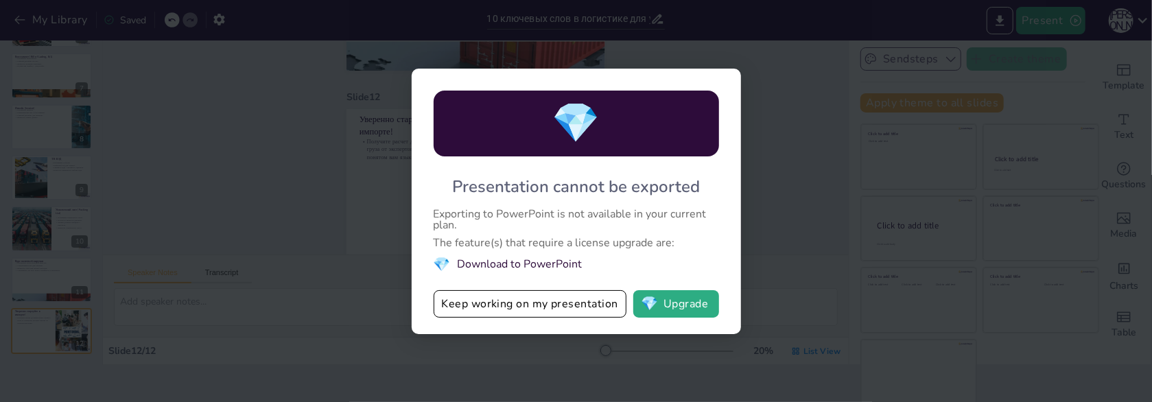
click at [479, 271] on li "💎 Download to PowerPoint" at bounding box center [575, 264] width 285 height 19
click at [767, 88] on div "💎 Presentation cannot be exported Exporting to PowerPoint is not available in y…" at bounding box center [576, 201] width 1152 height 402
click at [812, 51] on div "💎 Presentation cannot be exported Exporting to PowerPoint is not available in y…" at bounding box center [576, 201] width 1152 height 402
click at [782, 21] on div "💎 Presentation cannot be exported Exporting to PowerPoint is not available in y…" at bounding box center [576, 201] width 1152 height 402
click at [1095, 78] on div "💎 Presentation cannot be exported Exporting to PowerPoint is not available in y…" at bounding box center [576, 201] width 1152 height 402
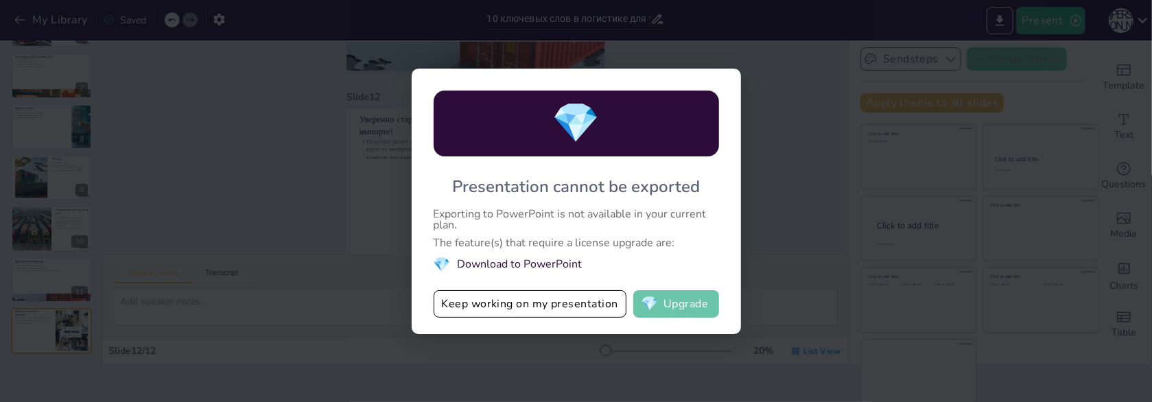
click at [669, 300] on button "💎 Upgrade" at bounding box center [676, 303] width 86 height 27
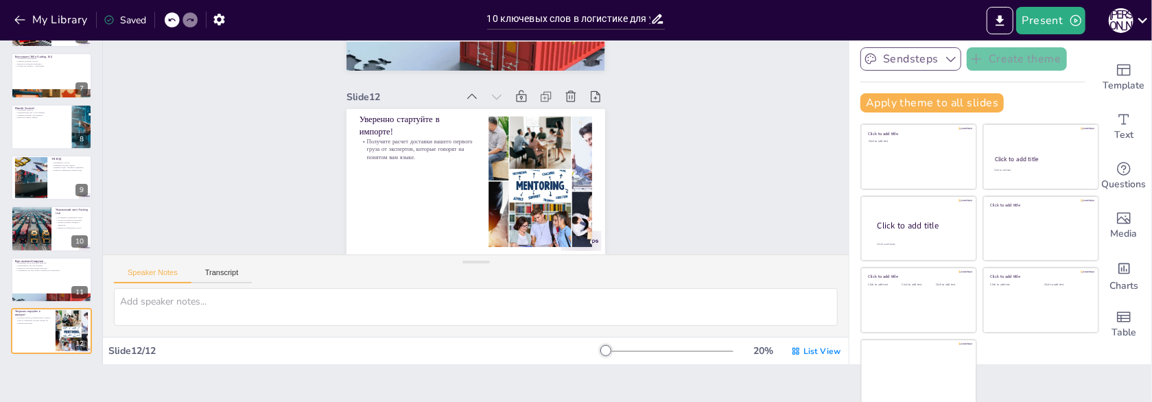
scroll to position [1931, 0]
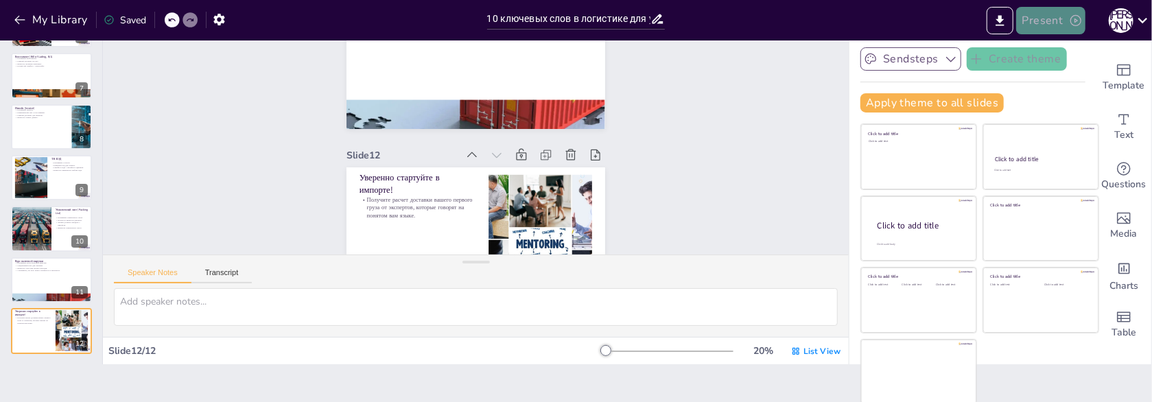
click at [1068, 21] on button "Present" at bounding box center [1050, 20] width 69 height 27
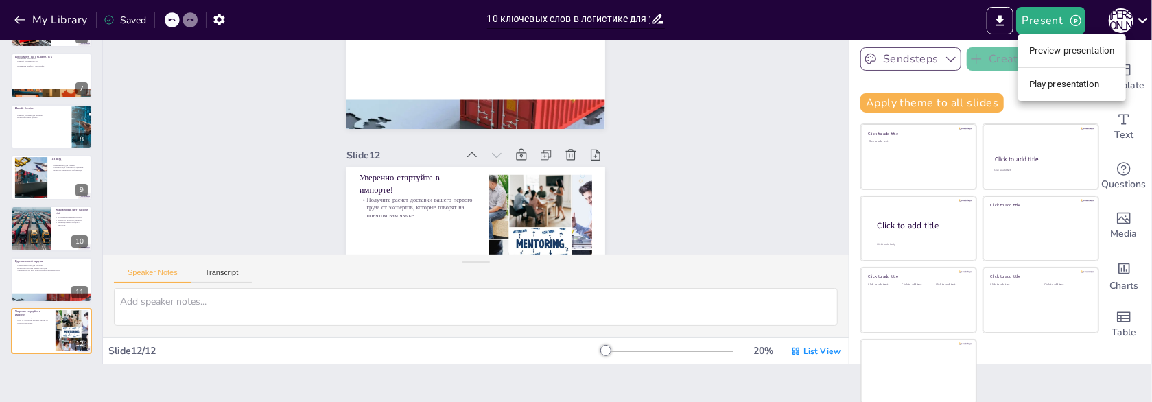
click at [1065, 82] on li "Play presentation" at bounding box center [1072, 84] width 108 height 22
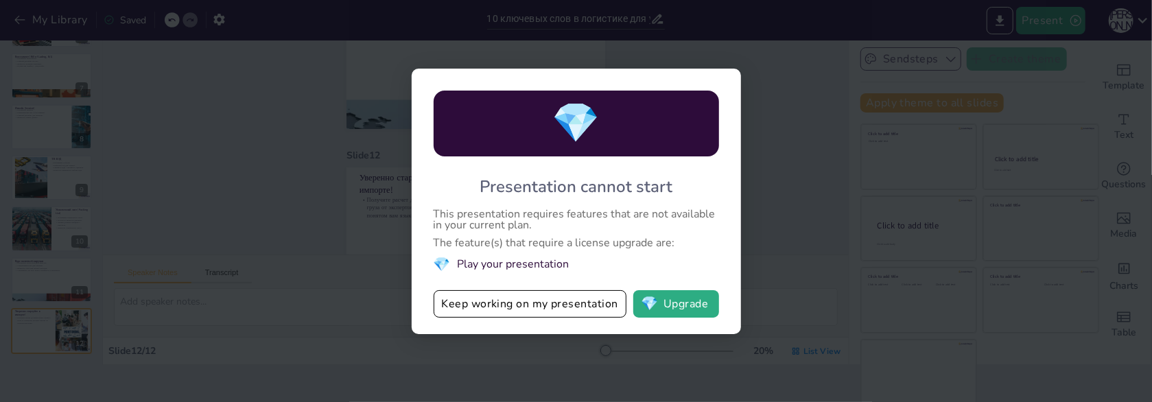
click at [1041, 55] on div "💎 Presentation cannot start This presentation requires features that are not av…" at bounding box center [576, 201] width 1152 height 402
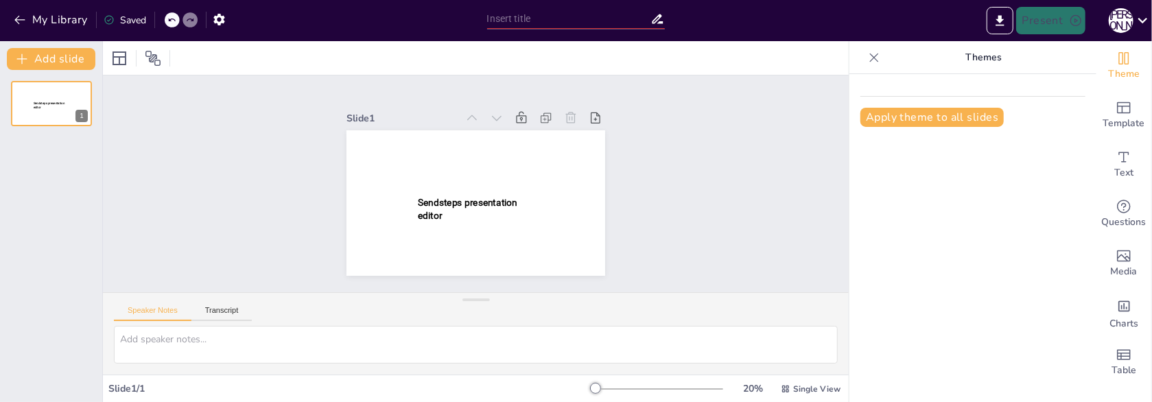
type input "10 ключевых слов в логистике для успешного импорта из [GEOGRAPHIC_DATA]"
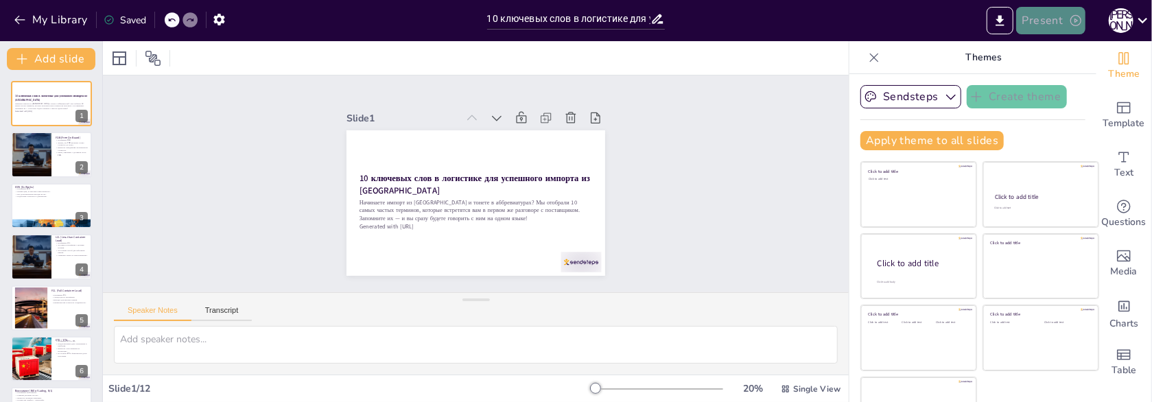
click at [1074, 20] on icon "button" at bounding box center [1075, 20] width 11 height 11
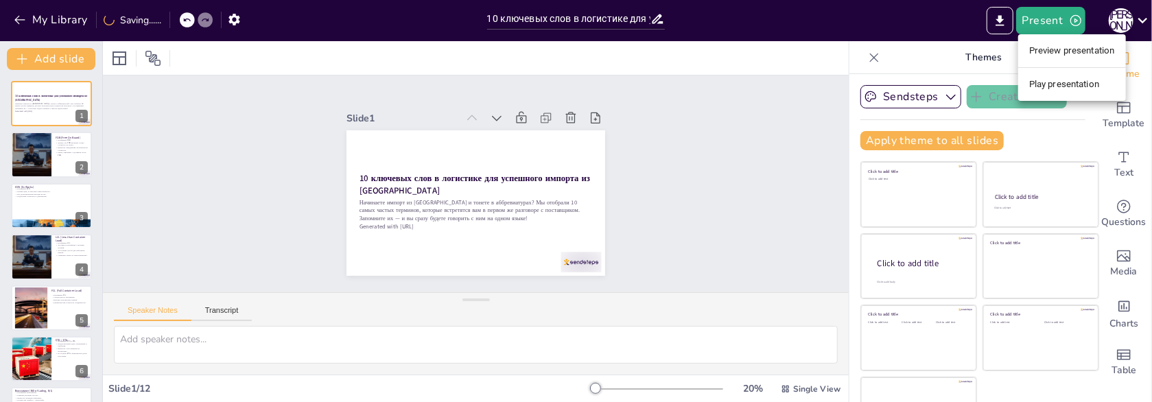
click at [1064, 48] on li "Preview presentation" at bounding box center [1072, 51] width 108 height 22
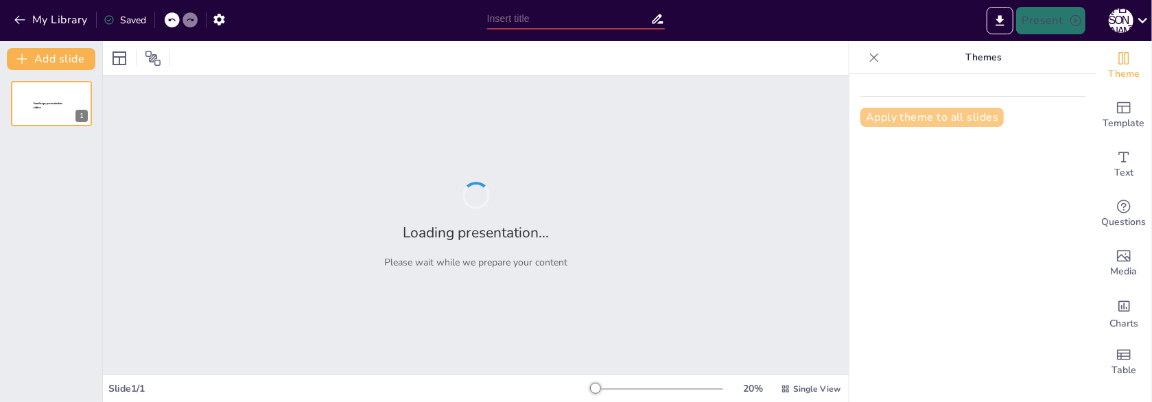
type input "10 ключевых слов в логистике для успешного импорта из [GEOGRAPHIC_DATA]"
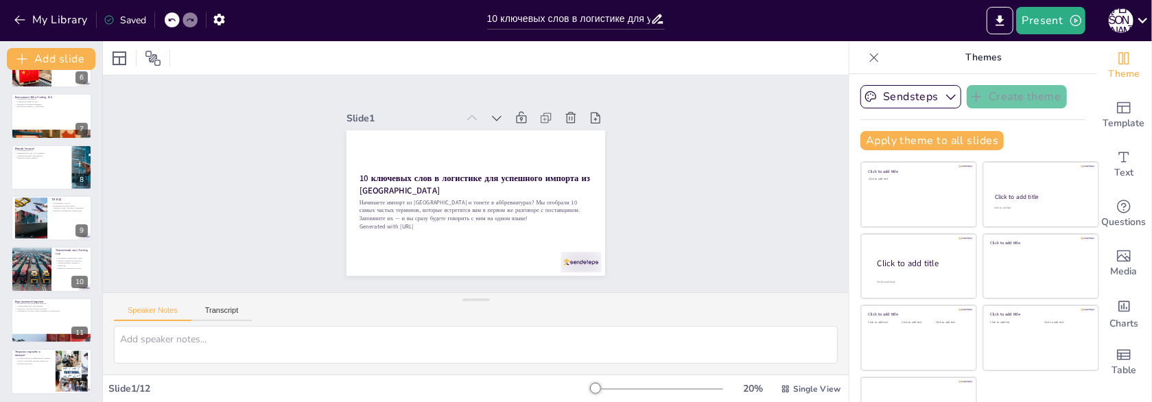
scroll to position [296, 0]
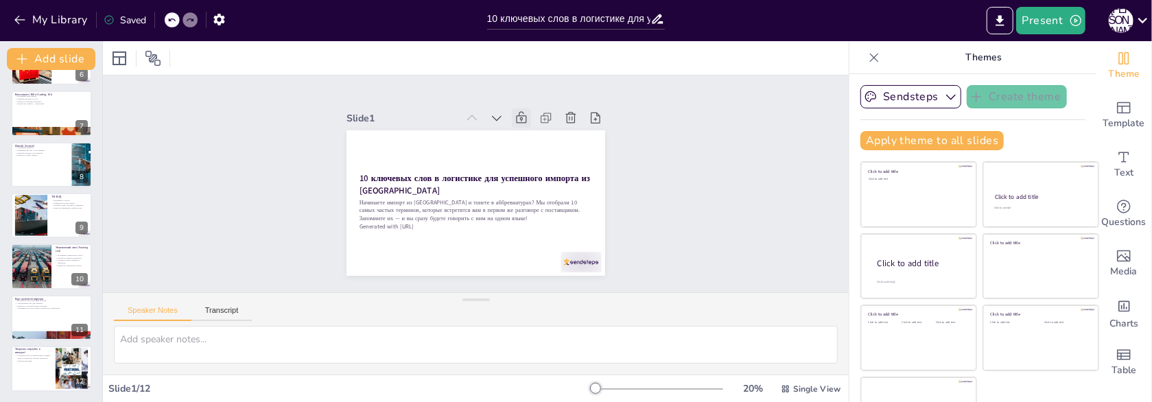
click at [540, 217] on icon at bounding box center [546, 223] width 12 height 12
click at [516, 112] on icon at bounding box center [521, 118] width 10 height 12
click at [123, 62] on icon at bounding box center [119, 58] width 16 height 16
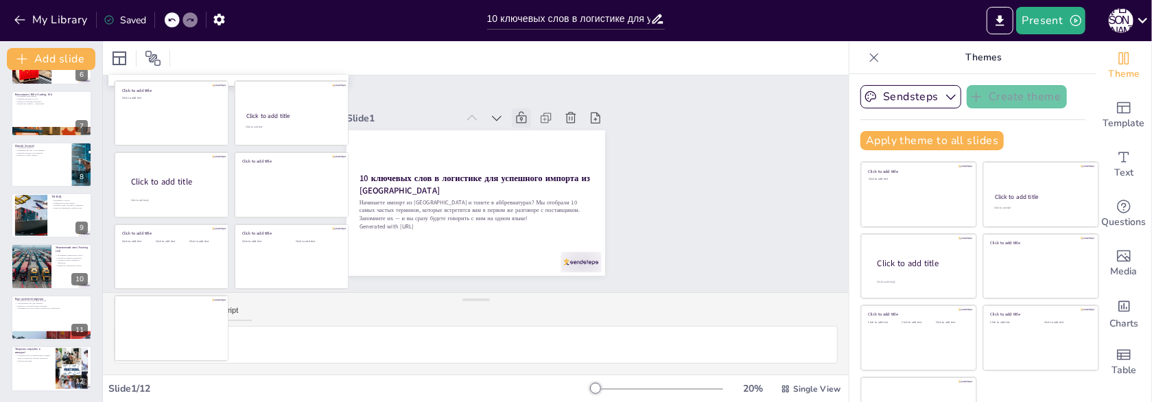
click at [235, 58] on div at bounding box center [476, 58] width 746 height 34
